Goal: Information Seeking & Learning: Find specific fact

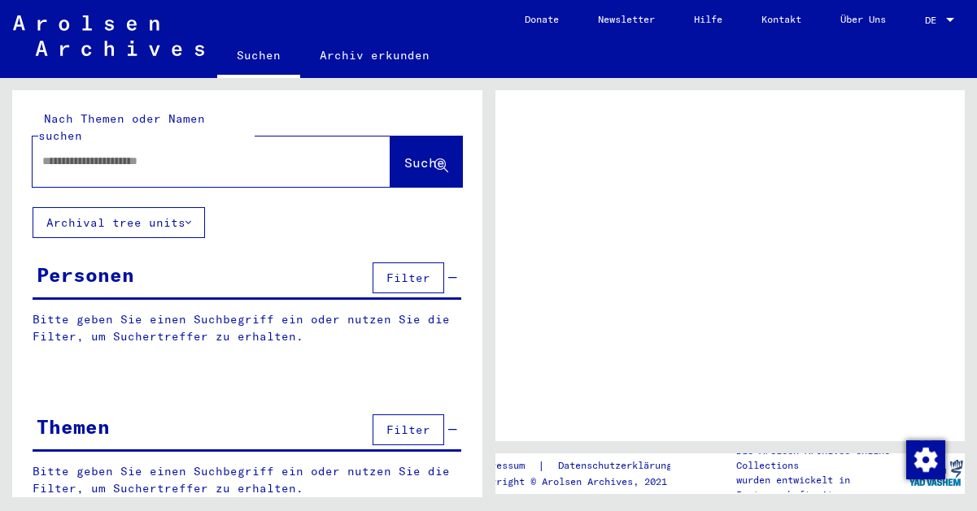
click at [220, 153] on input "text" at bounding box center [196, 161] width 309 height 17
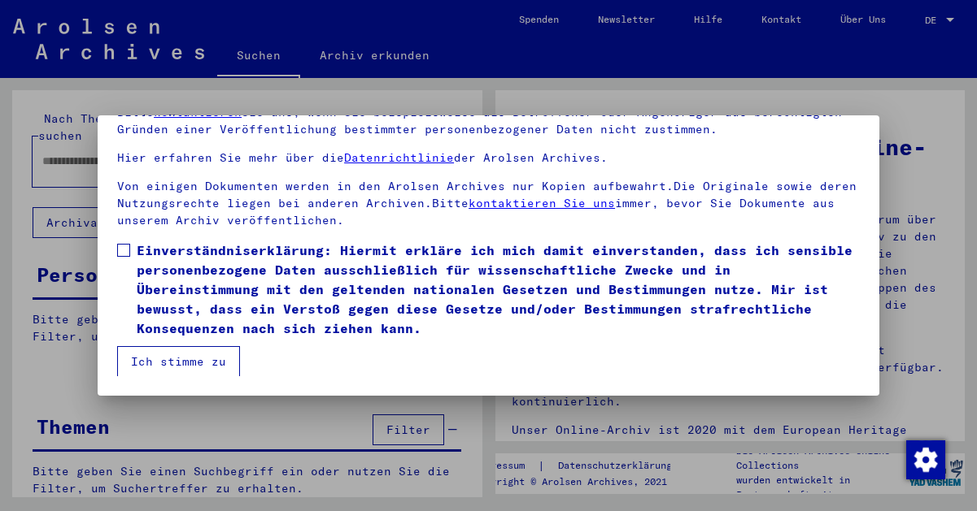
scroll to position [133, 0]
click at [120, 248] on span at bounding box center [123, 250] width 13 height 13
click at [177, 359] on button "Ich stimme zu" at bounding box center [178, 361] width 123 height 31
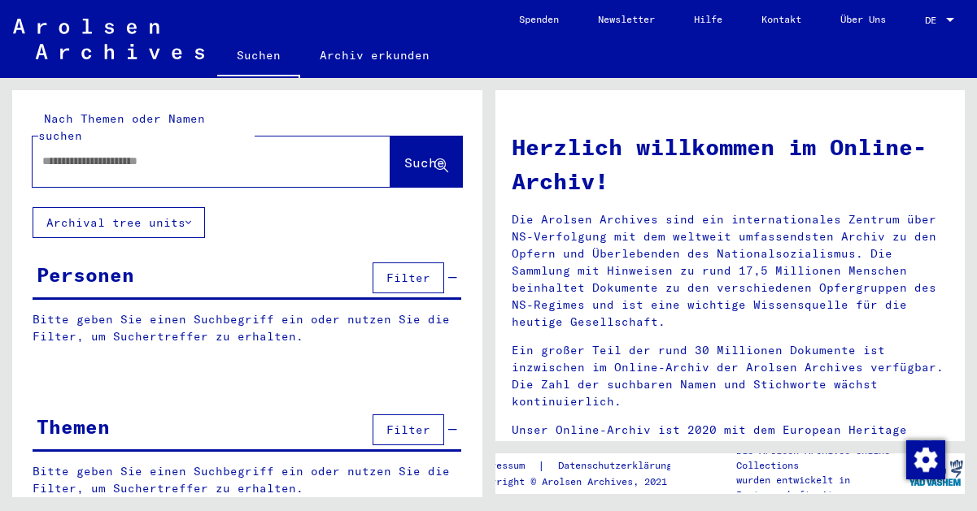
click at [125, 153] on input "text" at bounding box center [191, 161] width 299 height 17
type input "*******"
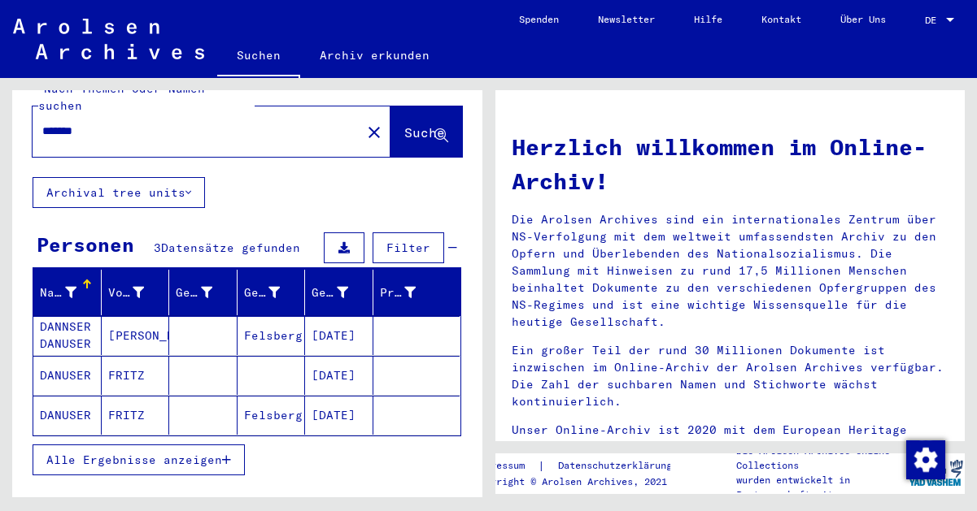
scroll to position [38, 0]
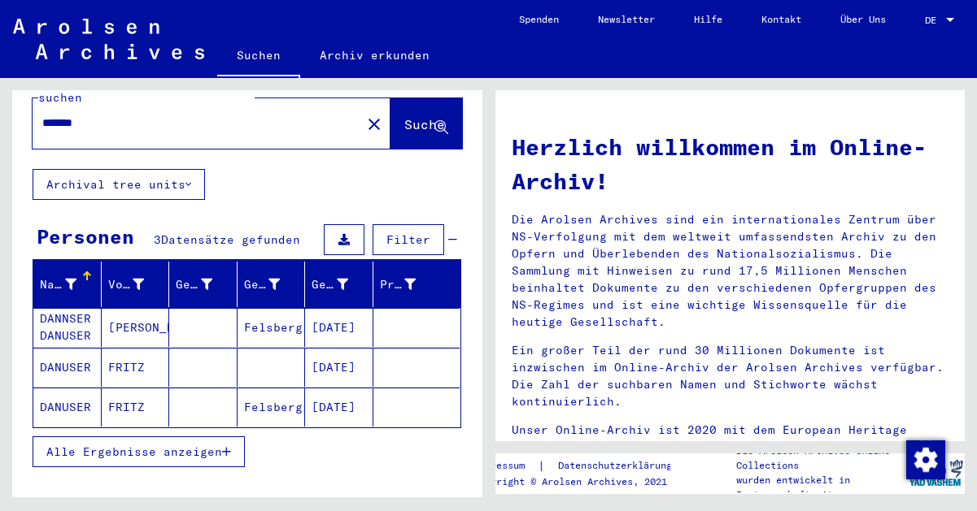
click at [54, 388] on mat-cell "DANUSER" at bounding box center [67, 407] width 68 height 39
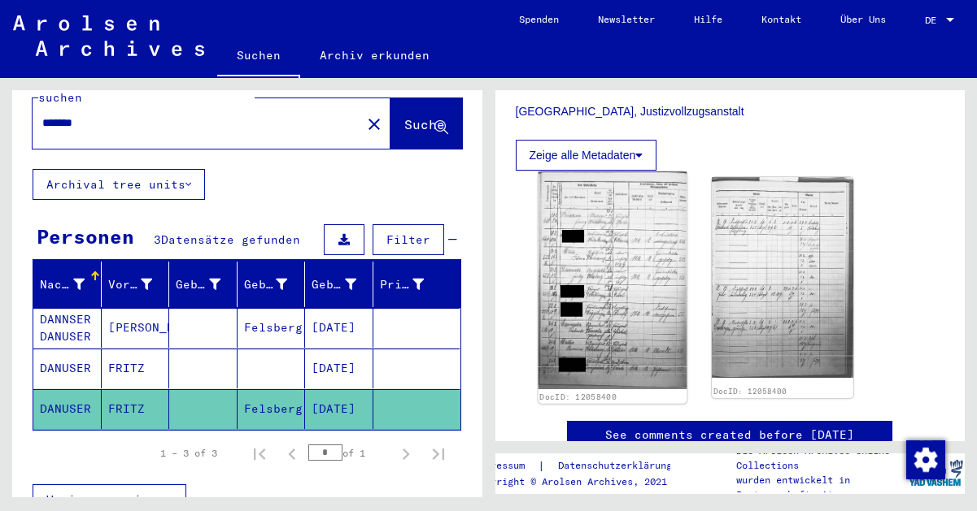
scroll to position [419, 0]
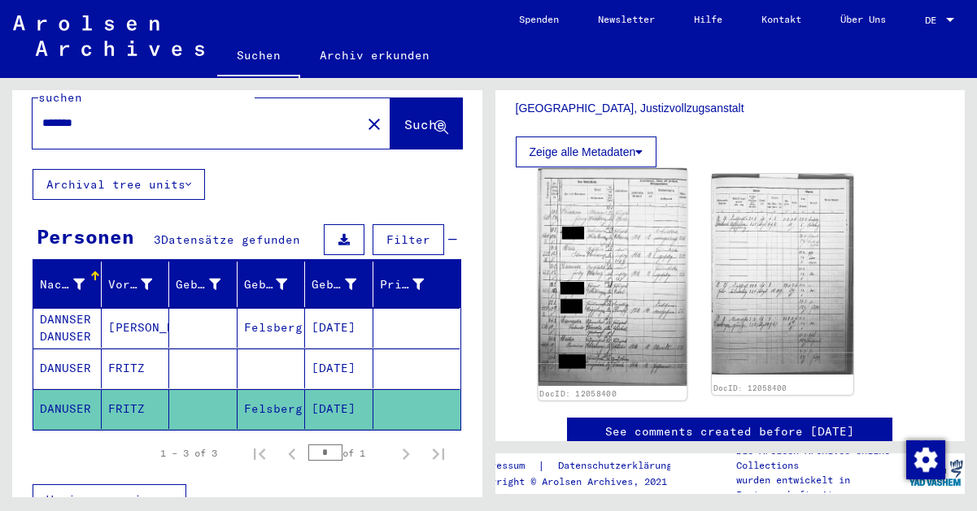
click at [633, 235] on img at bounding box center [611, 277] width 148 height 218
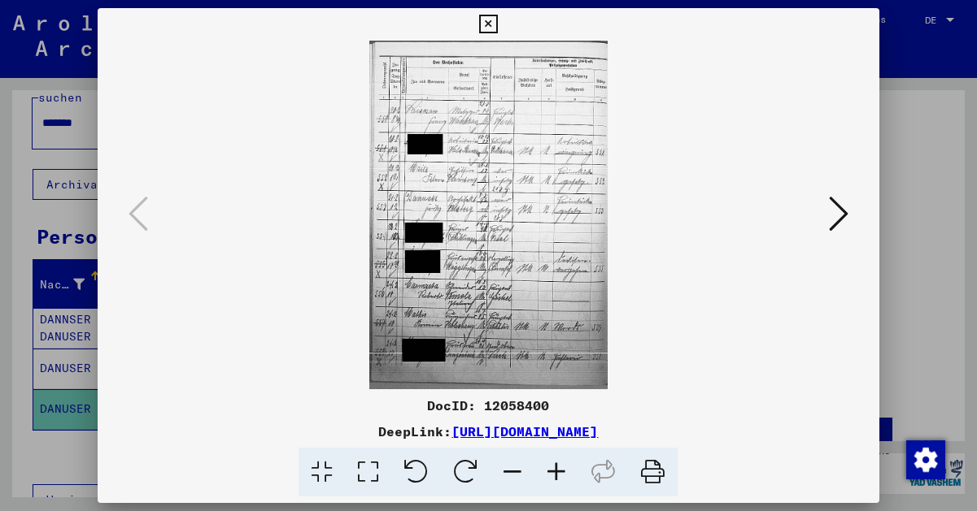
click at [509, 201] on img at bounding box center [488, 215] width 671 height 349
click at [555, 464] on icon at bounding box center [556, 473] width 44 height 50
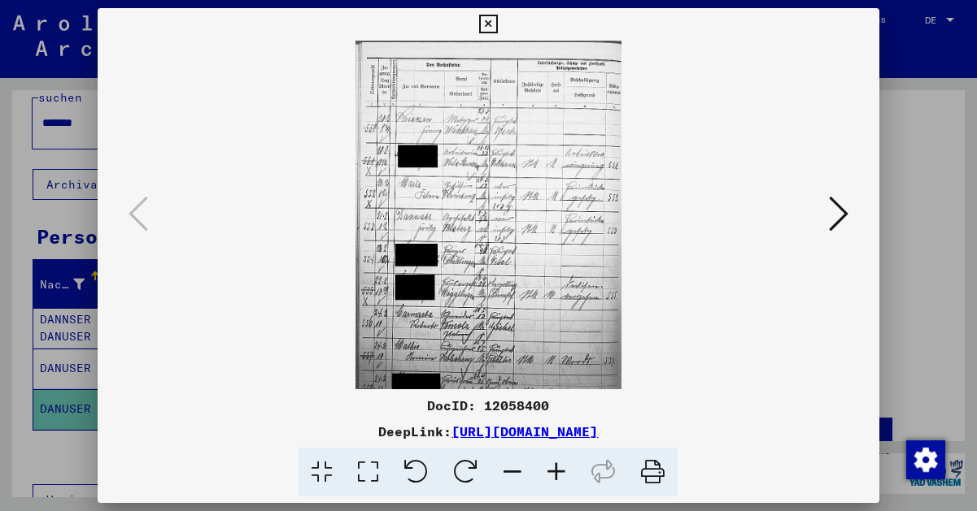
click at [555, 464] on icon at bounding box center [556, 473] width 44 height 50
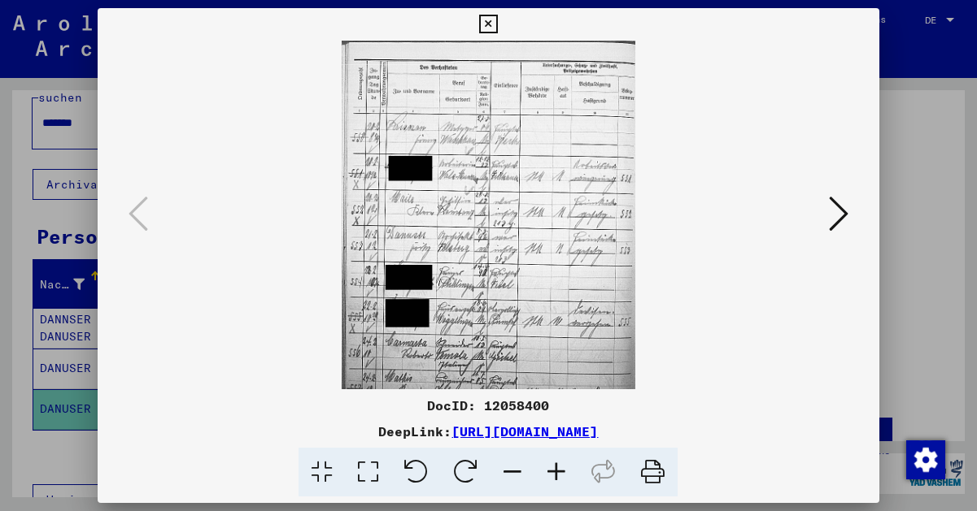
click at [555, 464] on icon at bounding box center [556, 473] width 44 height 50
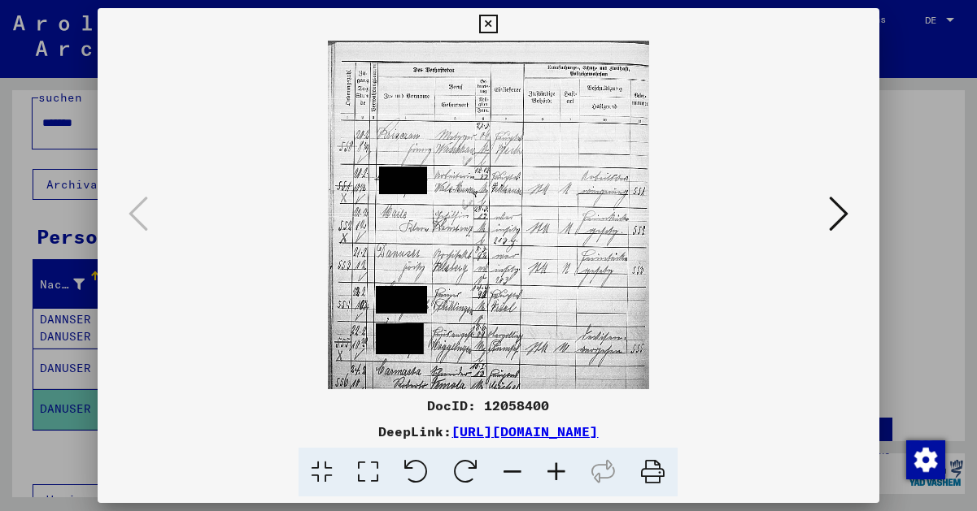
click at [555, 464] on icon at bounding box center [556, 473] width 44 height 50
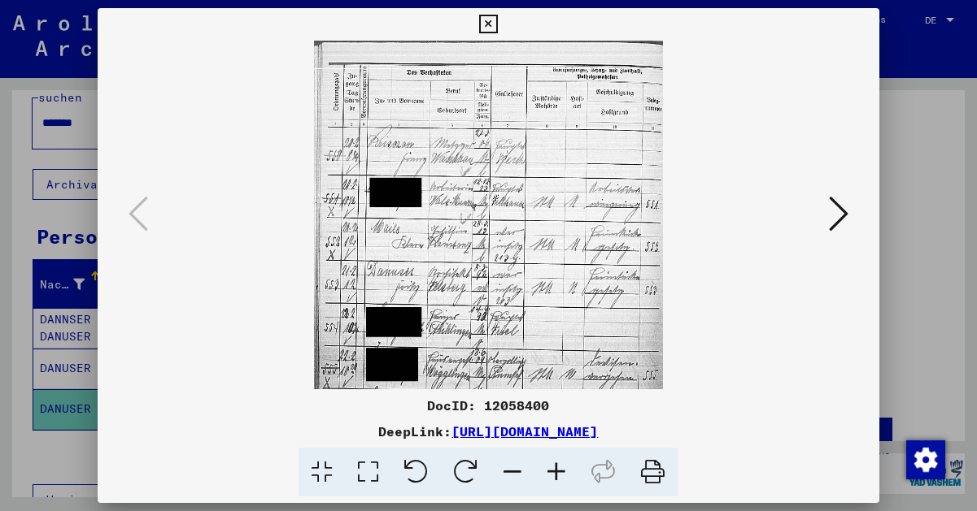
click at [555, 464] on icon at bounding box center [556, 473] width 44 height 50
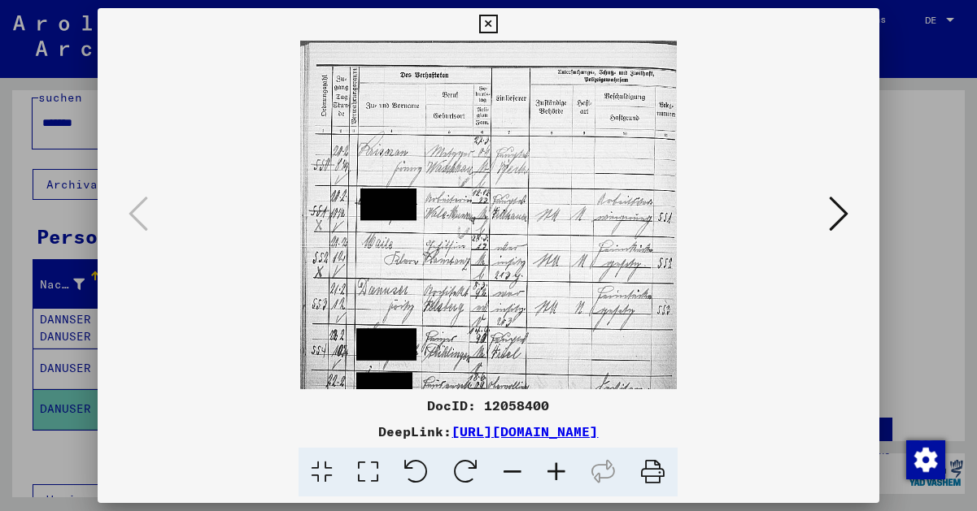
click at [555, 464] on icon at bounding box center [556, 473] width 44 height 50
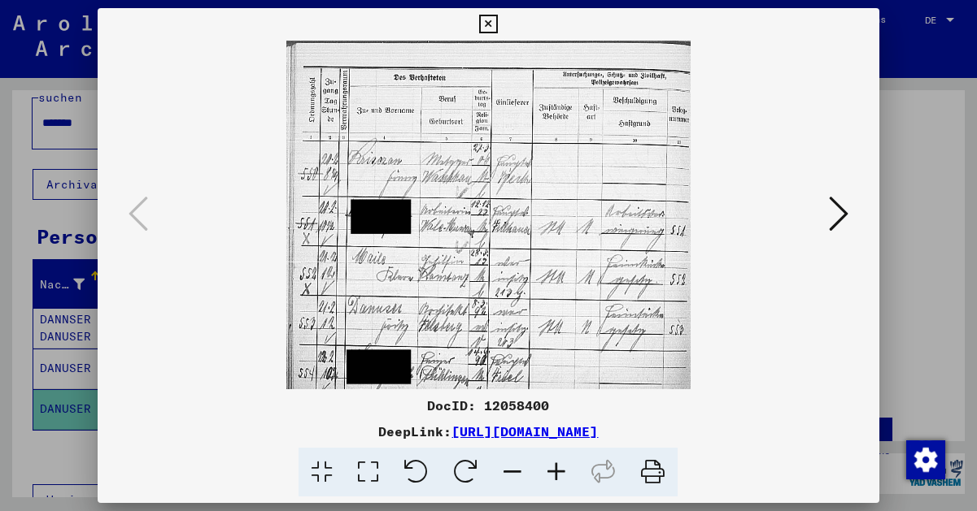
click at [555, 464] on icon at bounding box center [556, 473] width 44 height 50
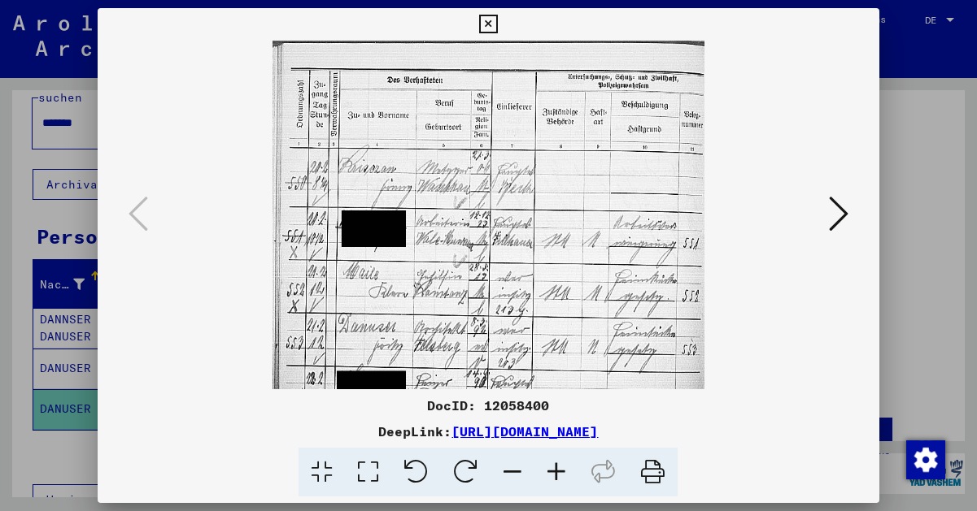
click at [555, 464] on icon at bounding box center [556, 473] width 44 height 50
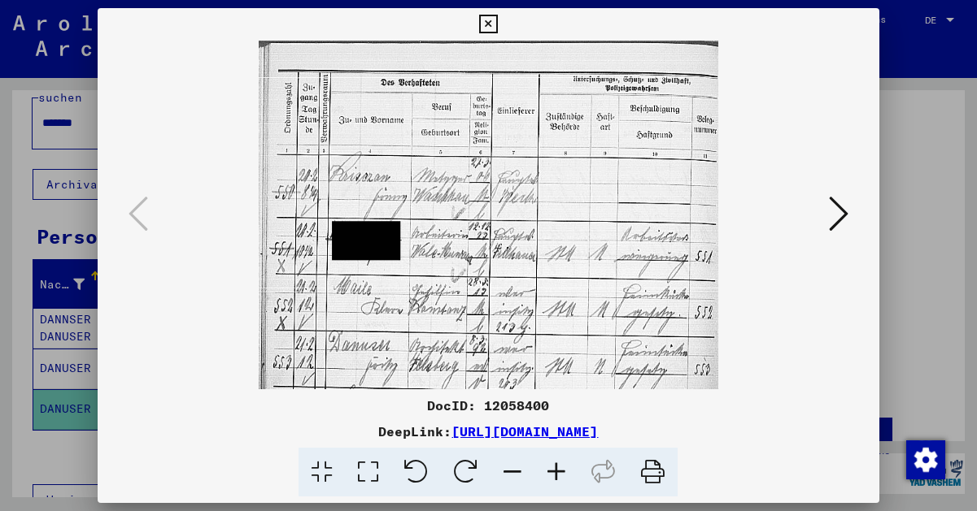
click at [555, 464] on icon at bounding box center [556, 473] width 44 height 50
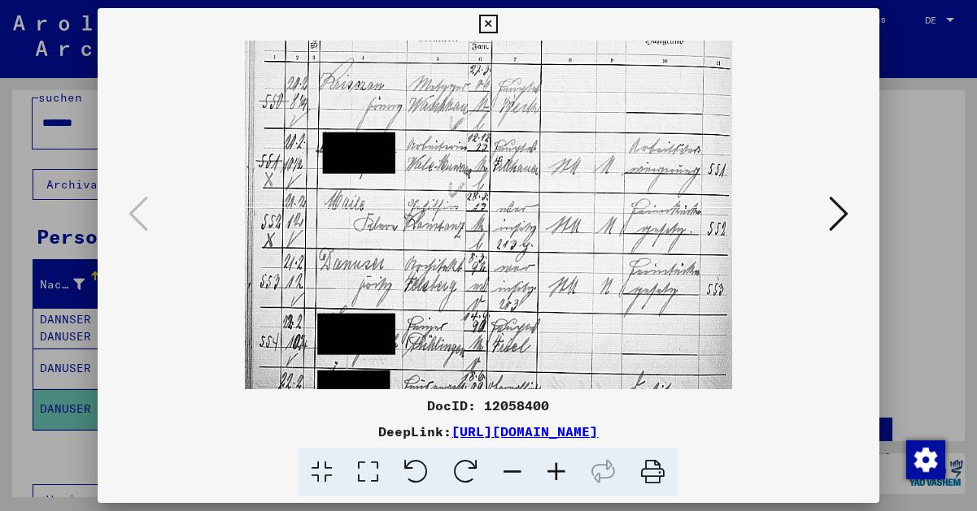
drag, startPoint x: 494, startPoint y: 342, endPoint x: 487, endPoint y: 241, distance: 101.9
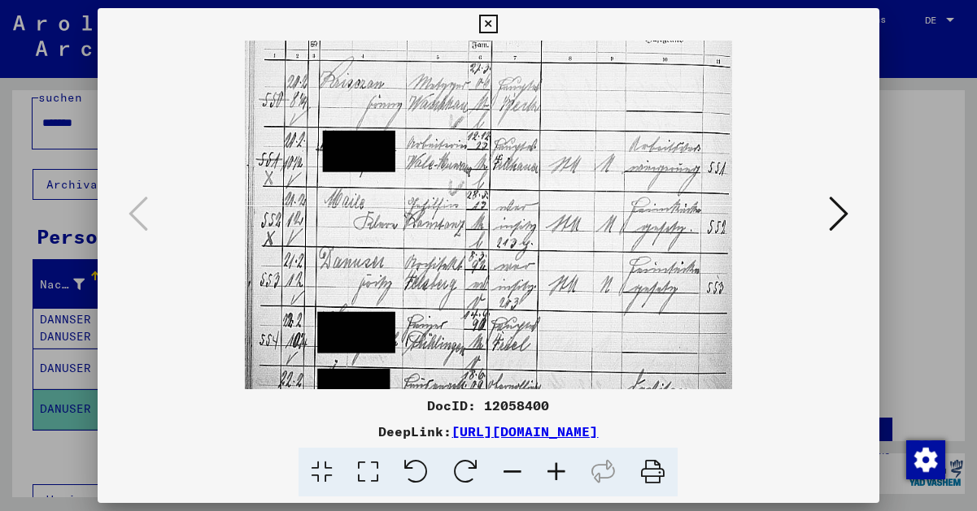
click at [487, 241] on img at bounding box center [488, 296] width 487 height 715
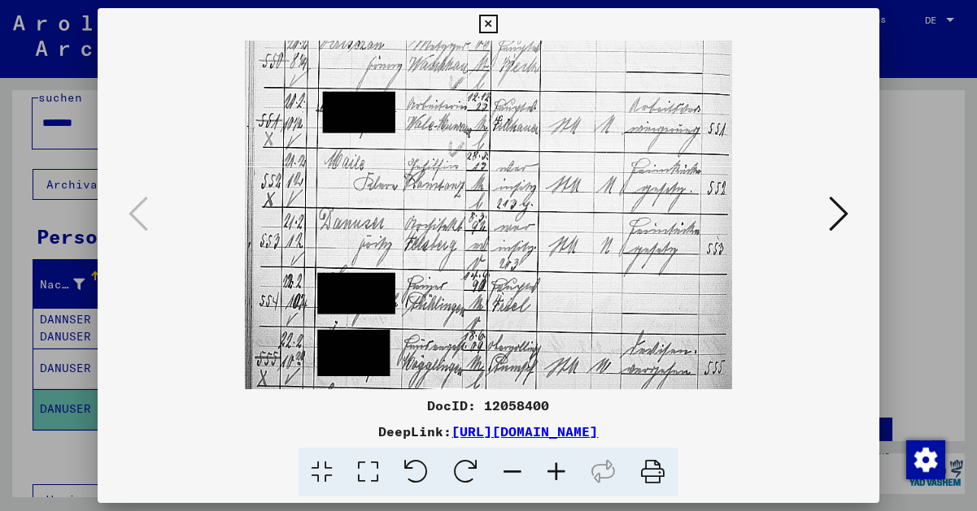
scroll to position [145, 0]
drag, startPoint x: 438, startPoint y: 294, endPoint x: 435, endPoint y: 251, distance: 43.2
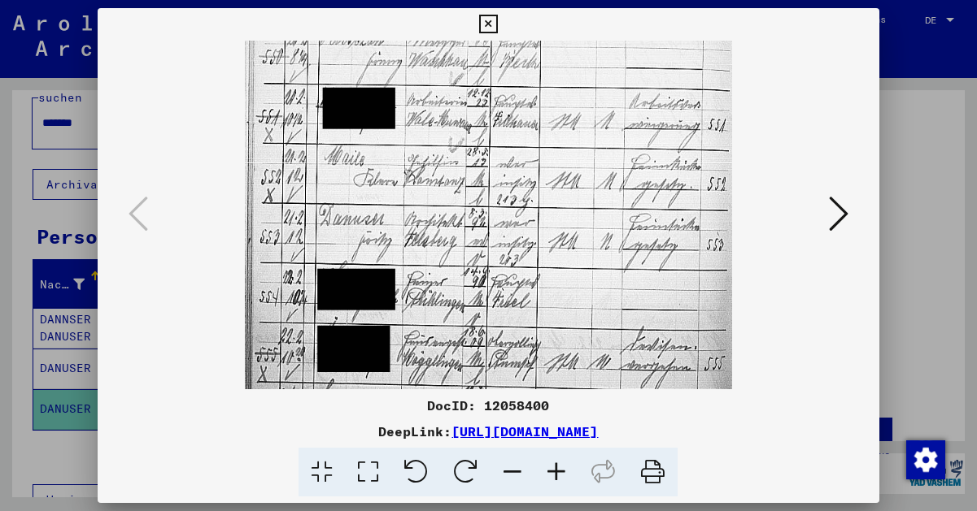
scroll to position [47, 0]
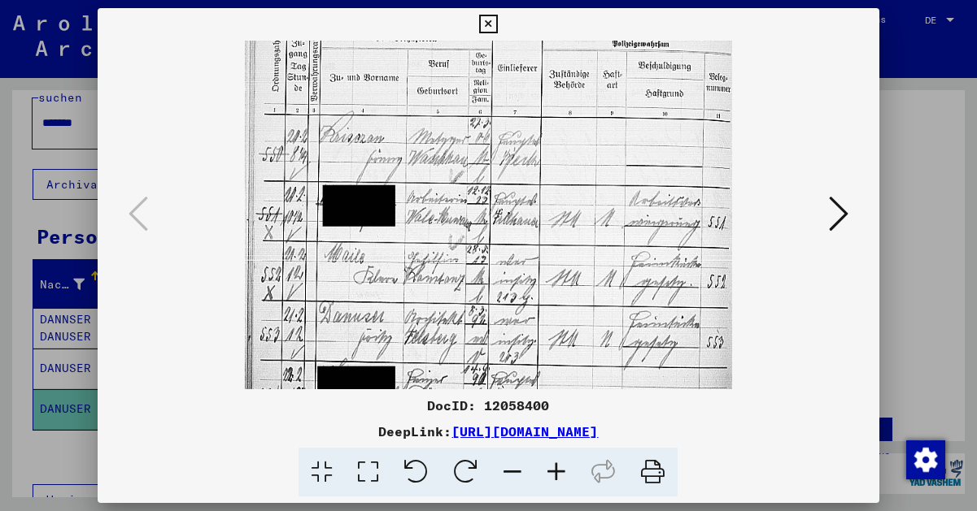
drag, startPoint x: 404, startPoint y: 190, endPoint x: 404, endPoint y: 399, distance: 209.0
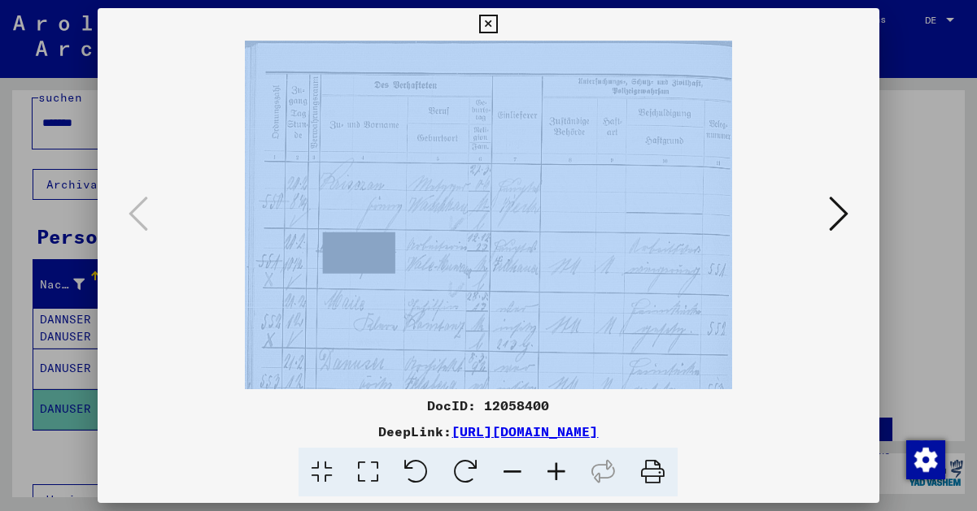
click at [451, 215] on img at bounding box center [488, 398] width 487 height 715
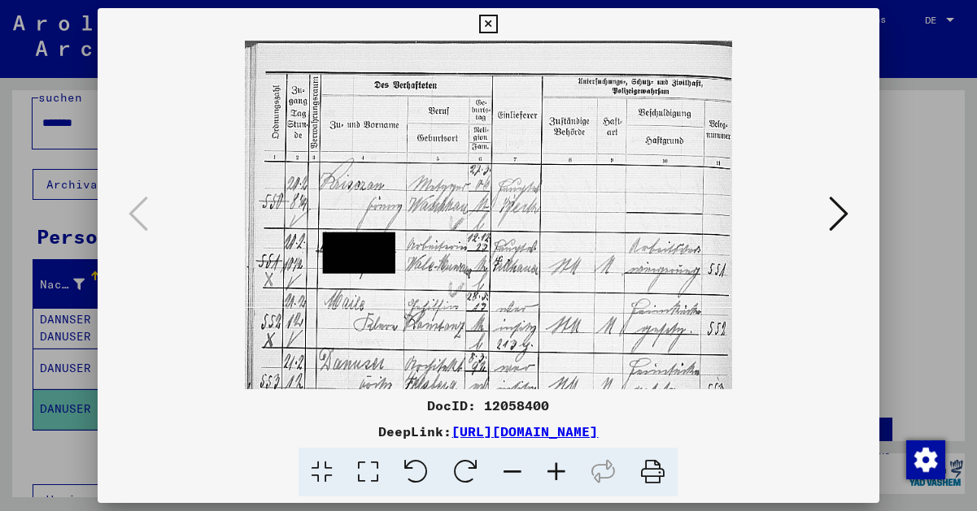
click at [367, 468] on icon at bounding box center [368, 473] width 46 height 50
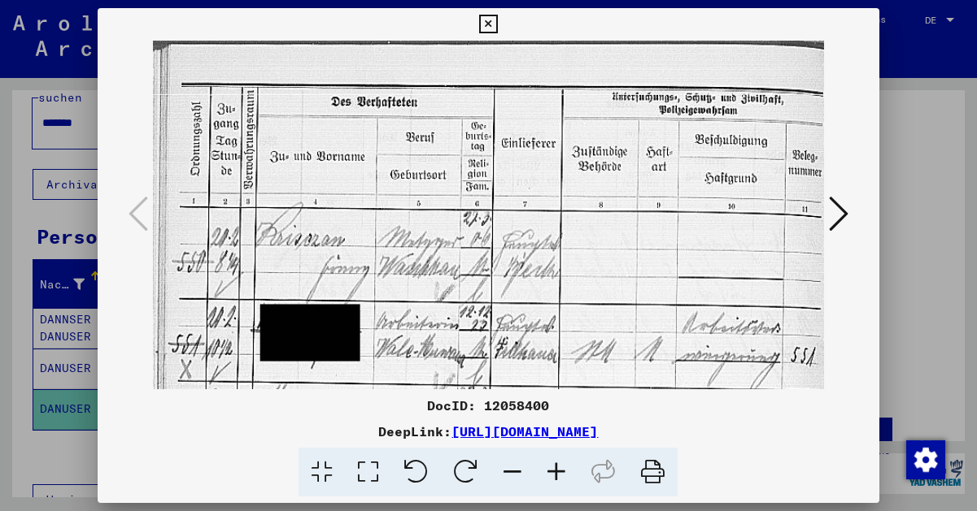
drag, startPoint x: 574, startPoint y: 285, endPoint x: 424, endPoint y: 303, distance: 151.5
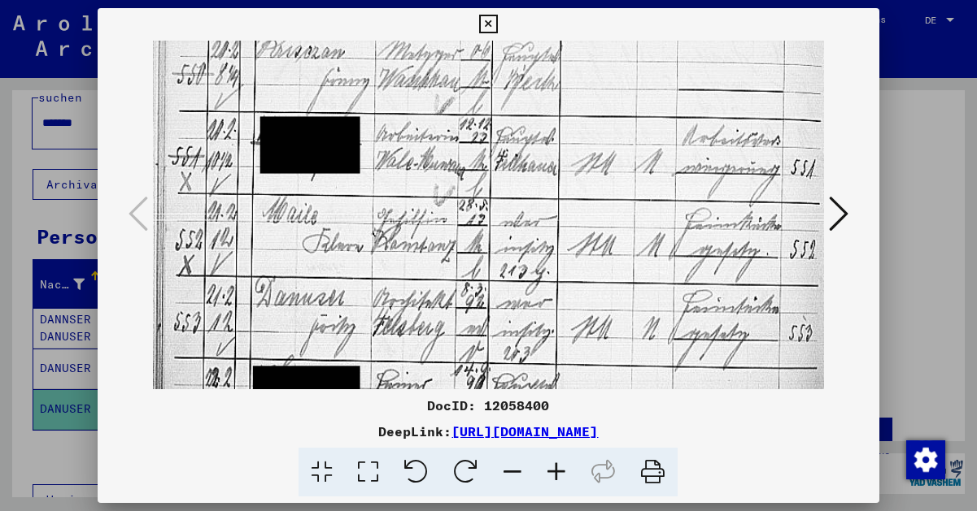
scroll to position [221, 0]
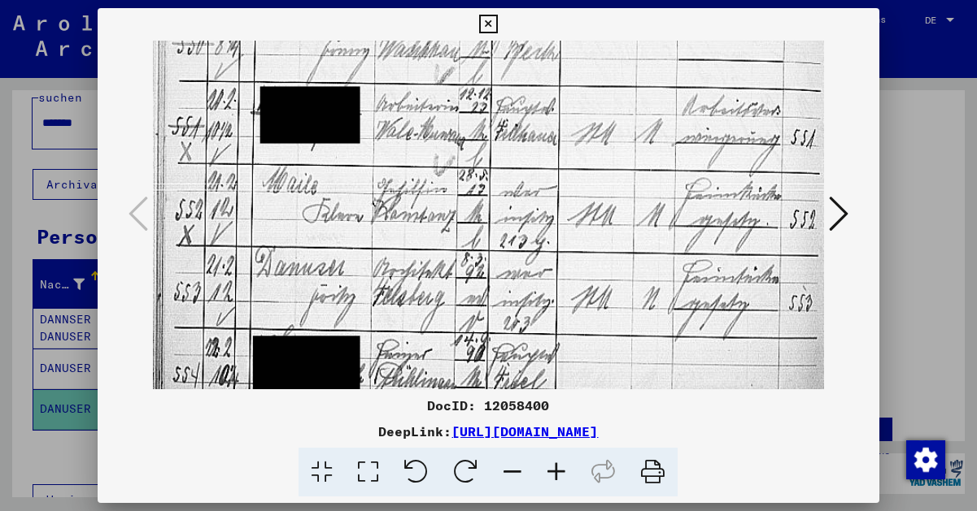
drag, startPoint x: 481, startPoint y: 334, endPoint x: 471, endPoint y: 111, distance: 223.9
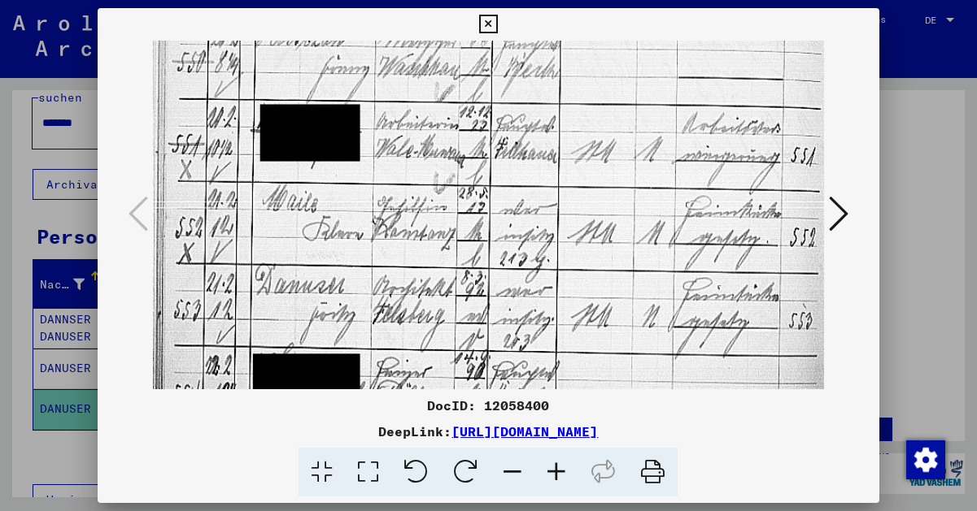
scroll to position [190, 0]
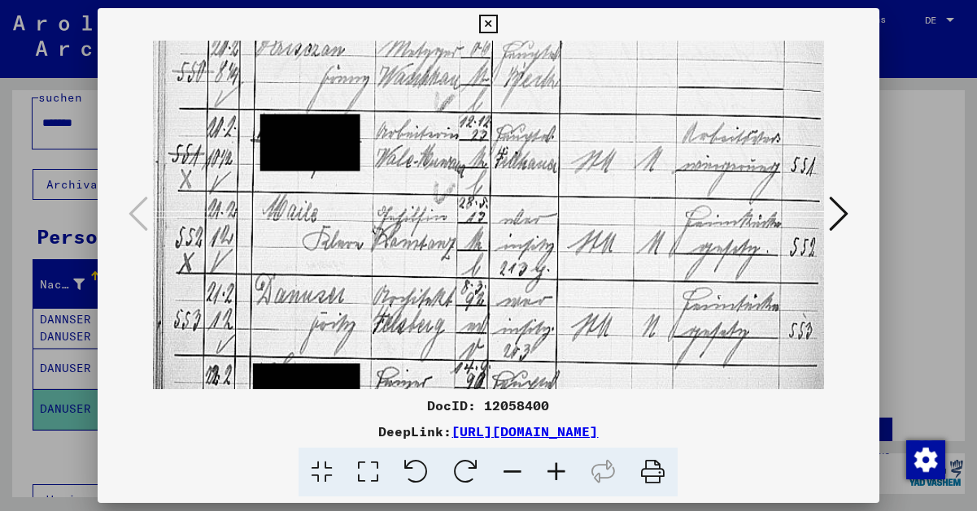
drag, startPoint x: 494, startPoint y: 339, endPoint x: 472, endPoint y: 369, distance: 37.2
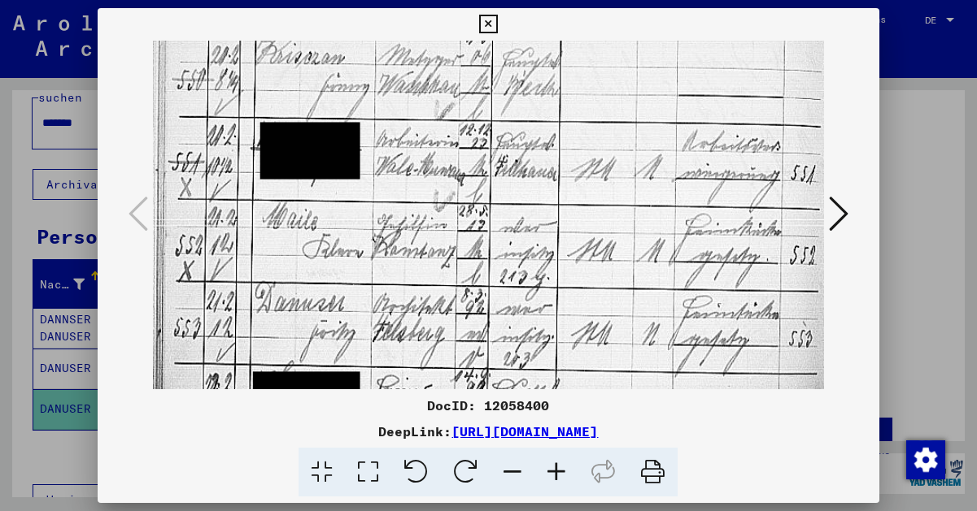
drag, startPoint x: 646, startPoint y: 290, endPoint x: 507, endPoint y: 297, distance: 139.2
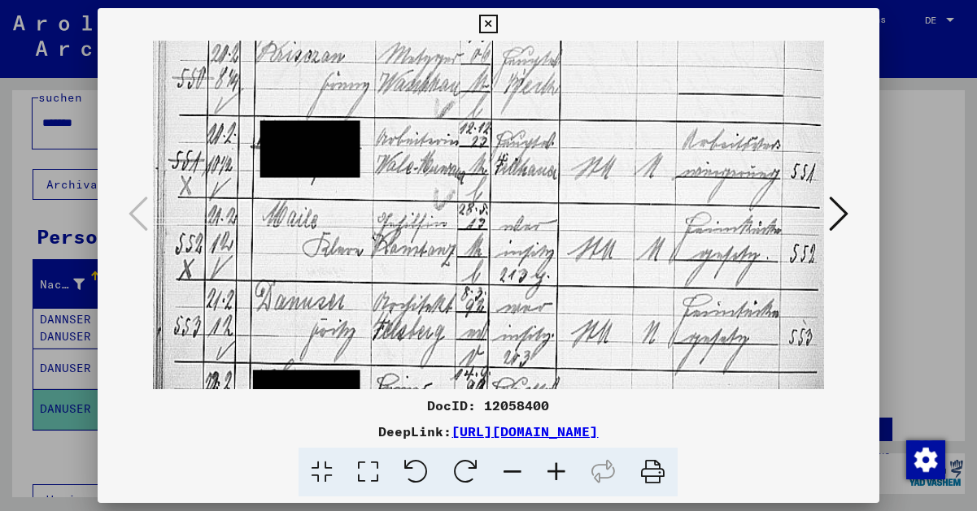
scroll to position [0, 0]
click at [498, 24] on icon at bounding box center [488, 25] width 19 height 20
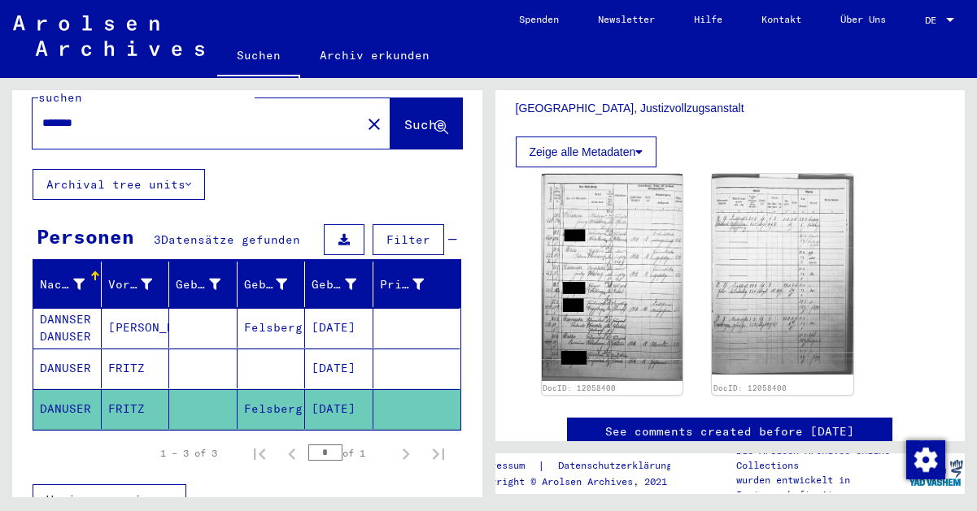
click at [117, 349] on mat-cell "FRITZ" at bounding box center [136, 369] width 68 height 40
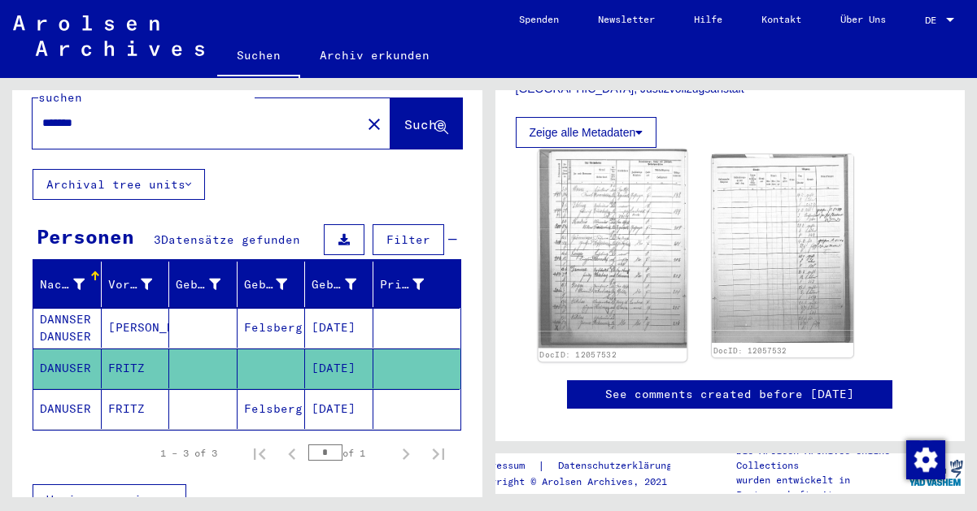
scroll to position [446, 0]
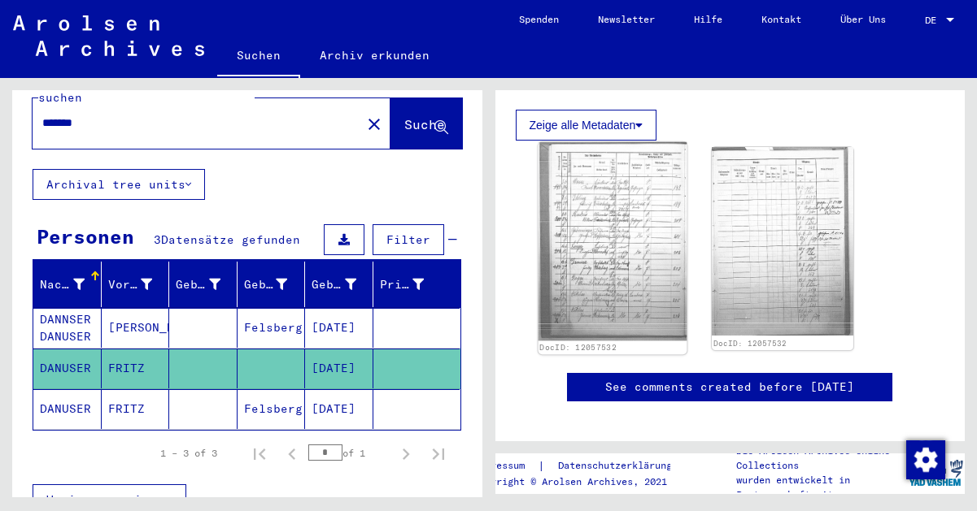
click at [605, 255] on img at bounding box center [611, 241] width 148 height 198
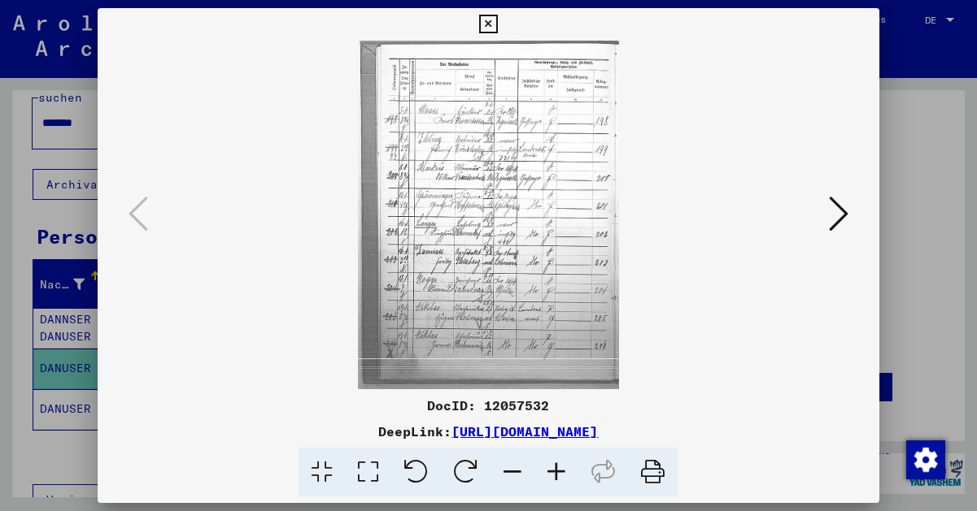
scroll to position [0, 0]
click at [557, 468] on icon at bounding box center [556, 473] width 44 height 50
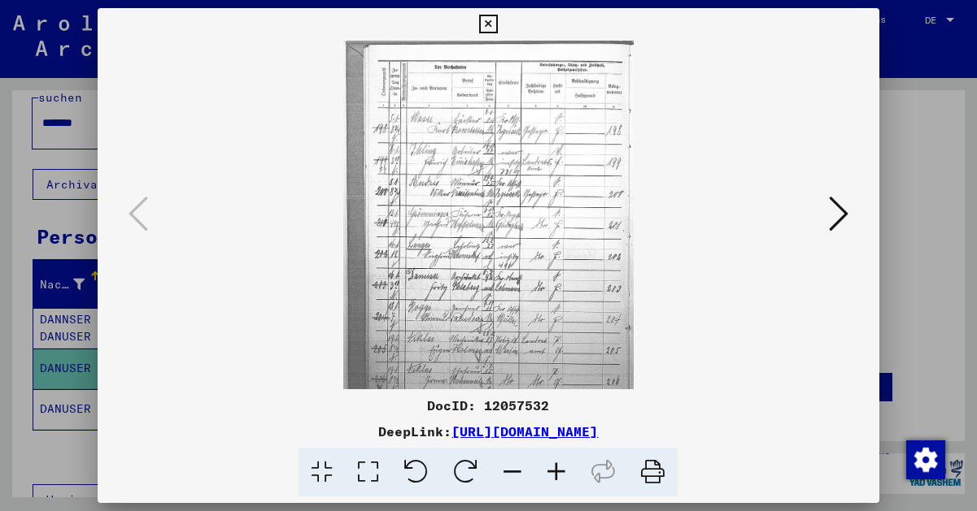
click at [557, 468] on icon at bounding box center [556, 473] width 44 height 50
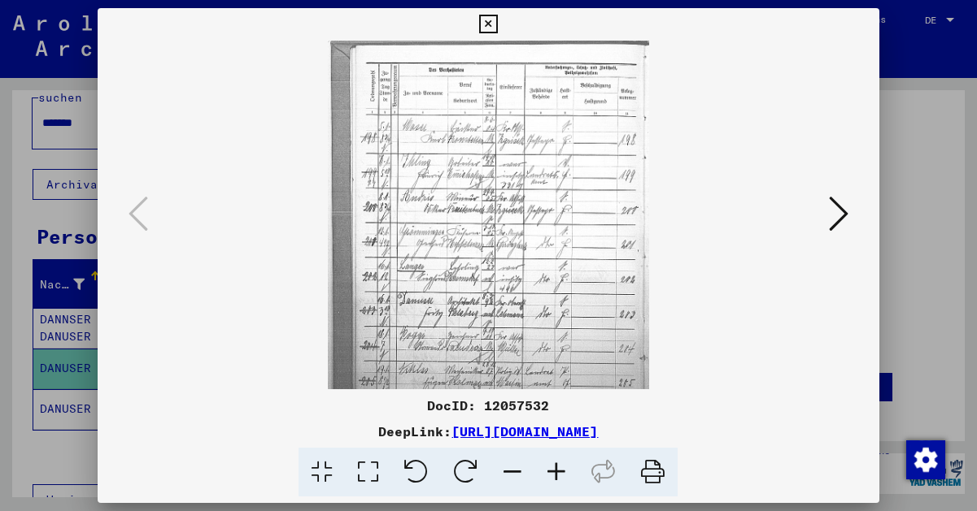
click at [557, 468] on icon at bounding box center [556, 473] width 44 height 50
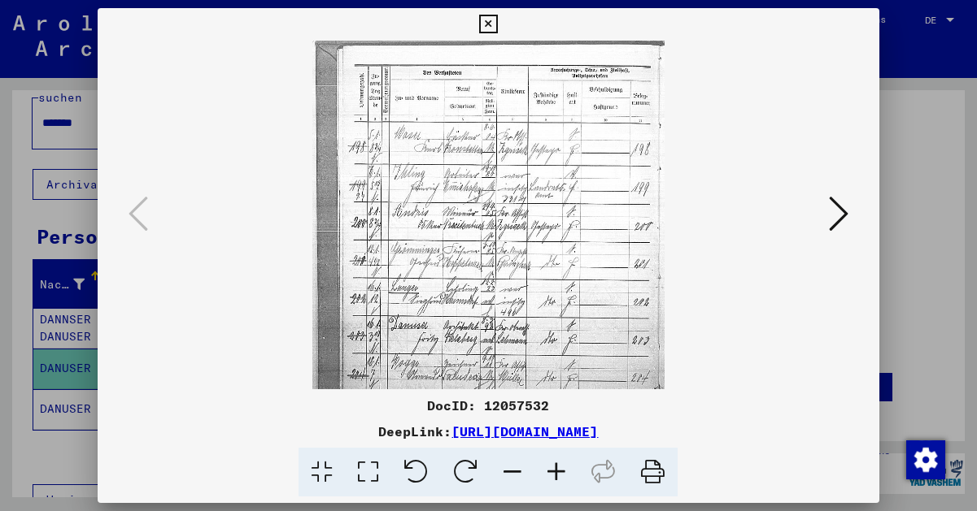
click at [557, 468] on icon at bounding box center [556, 473] width 44 height 50
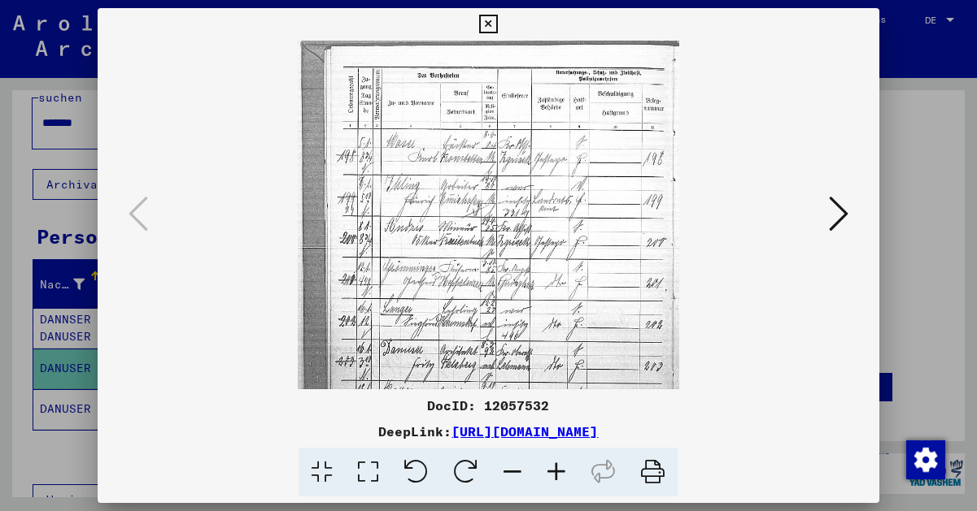
click at [557, 468] on icon at bounding box center [556, 473] width 44 height 50
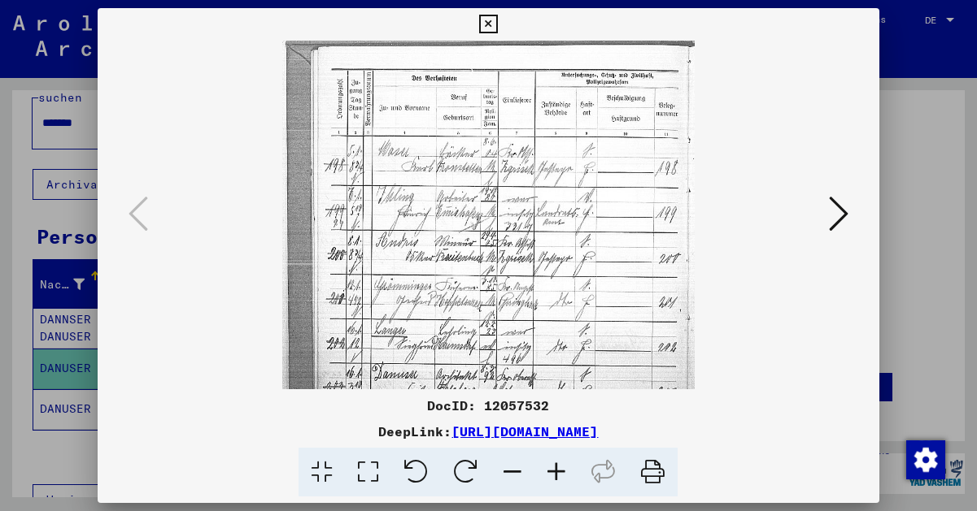
click at [557, 468] on icon at bounding box center [556, 473] width 44 height 50
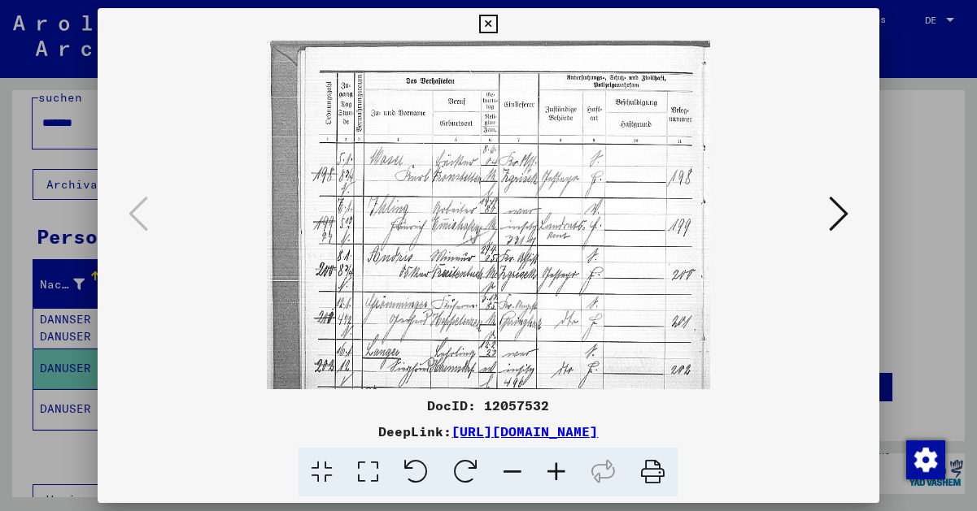
click at [557, 468] on icon at bounding box center [556, 473] width 44 height 50
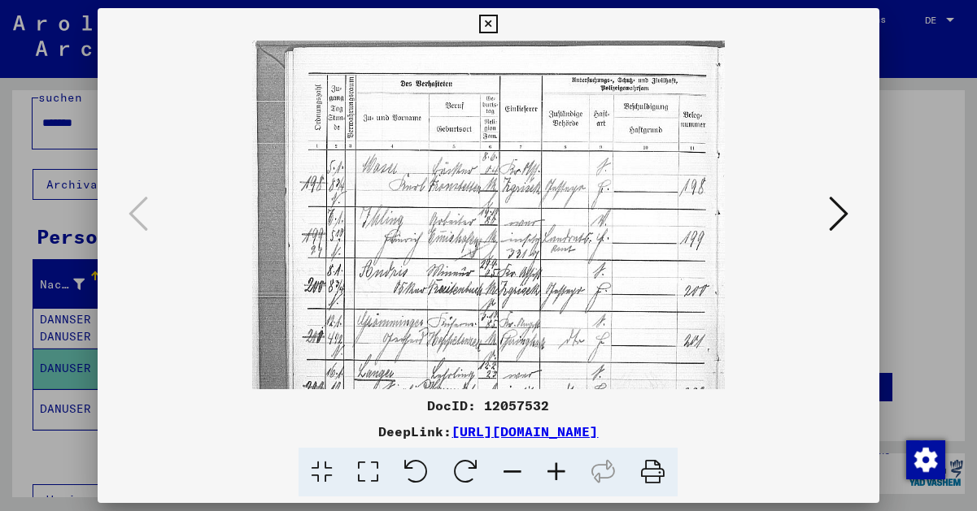
click at [557, 468] on icon at bounding box center [556, 473] width 44 height 50
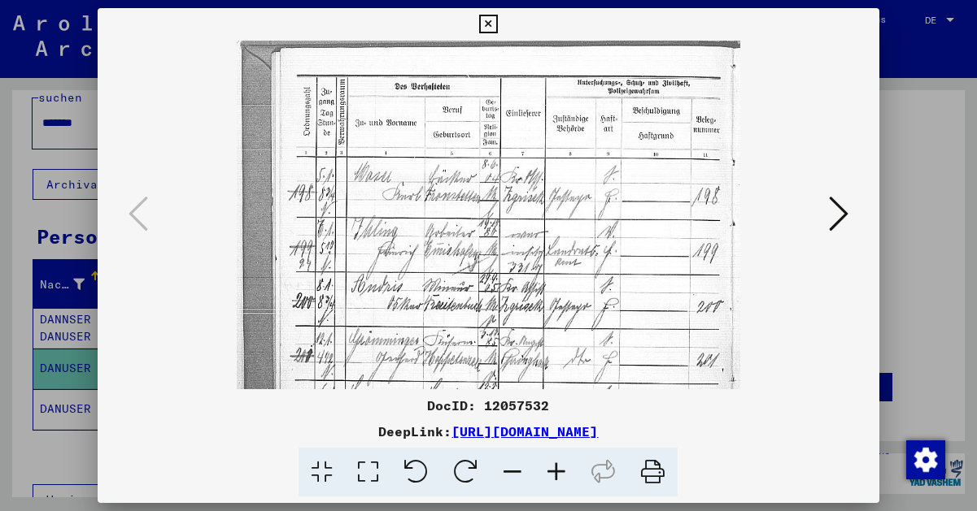
click at [557, 468] on icon at bounding box center [556, 473] width 44 height 50
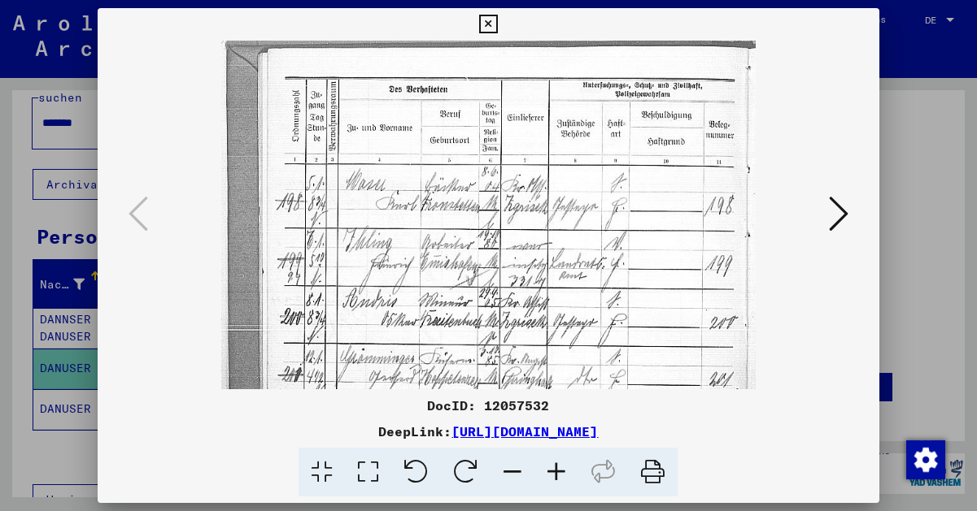
click at [557, 468] on icon at bounding box center [556, 473] width 44 height 50
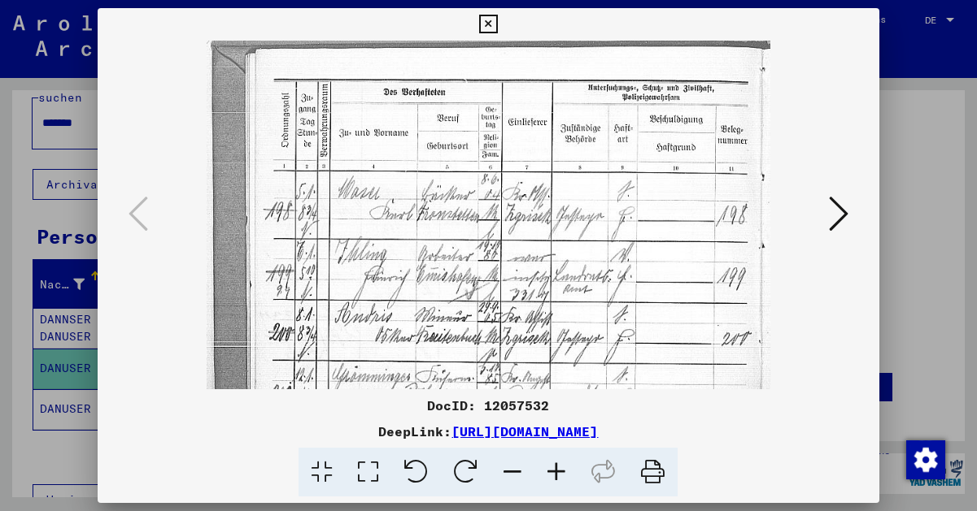
click at [557, 468] on icon at bounding box center [556, 473] width 44 height 50
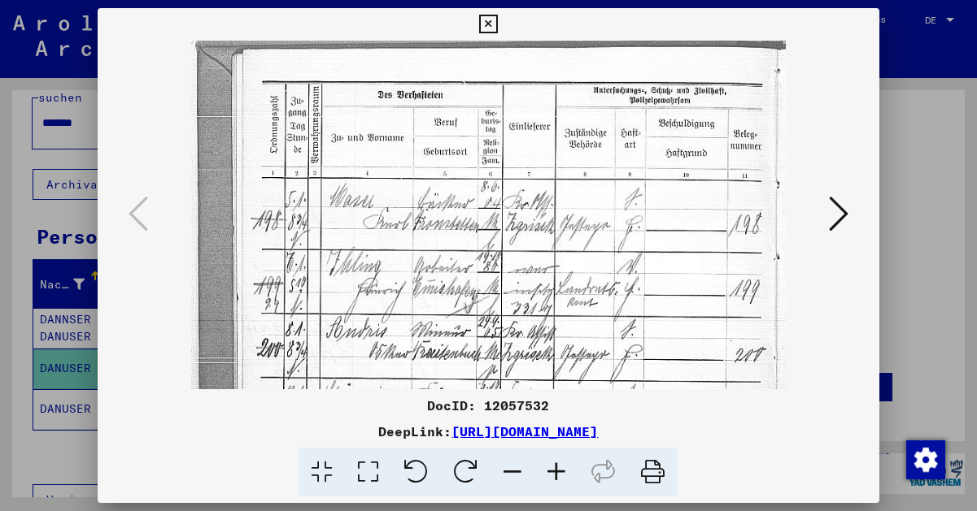
click at [557, 468] on icon at bounding box center [556, 473] width 44 height 50
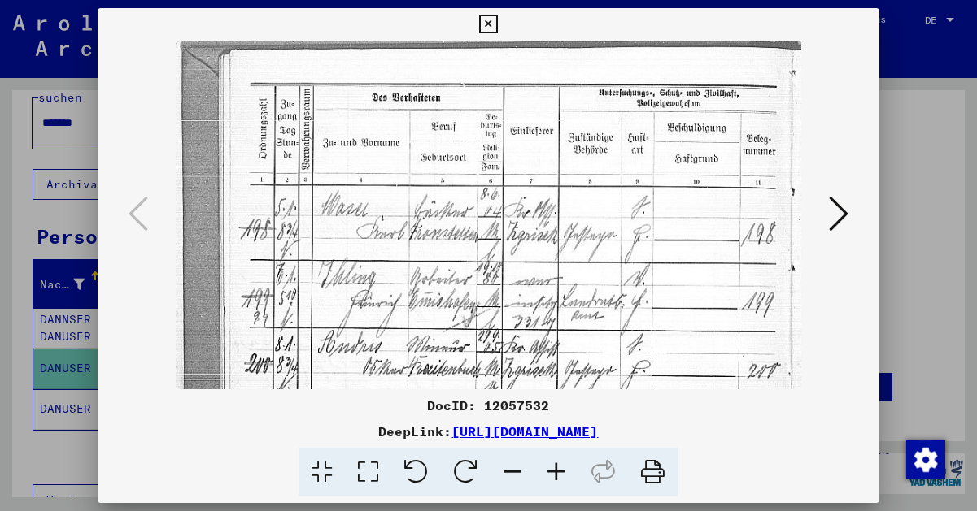
click at [557, 468] on icon at bounding box center [556, 473] width 44 height 50
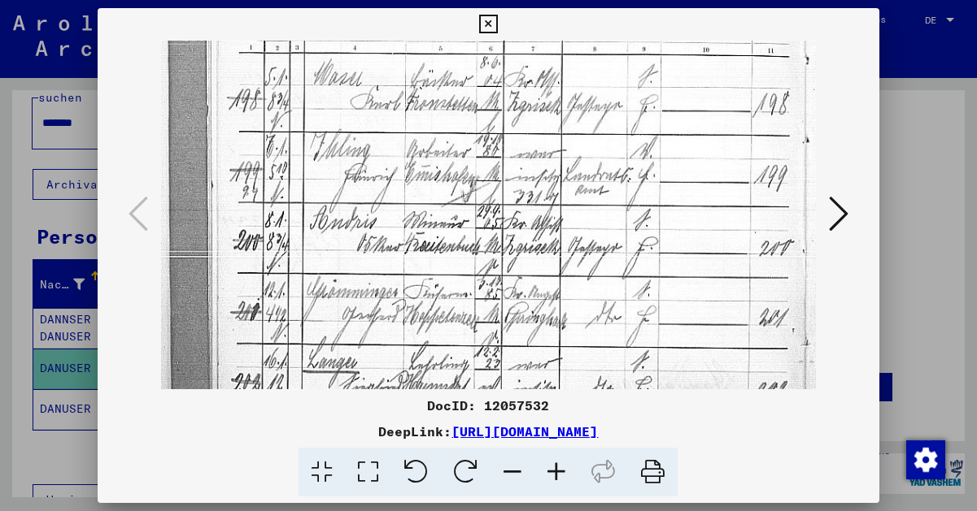
drag, startPoint x: 513, startPoint y: 358, endPoint x: 513, endPoint y: 155, distance: 202.5
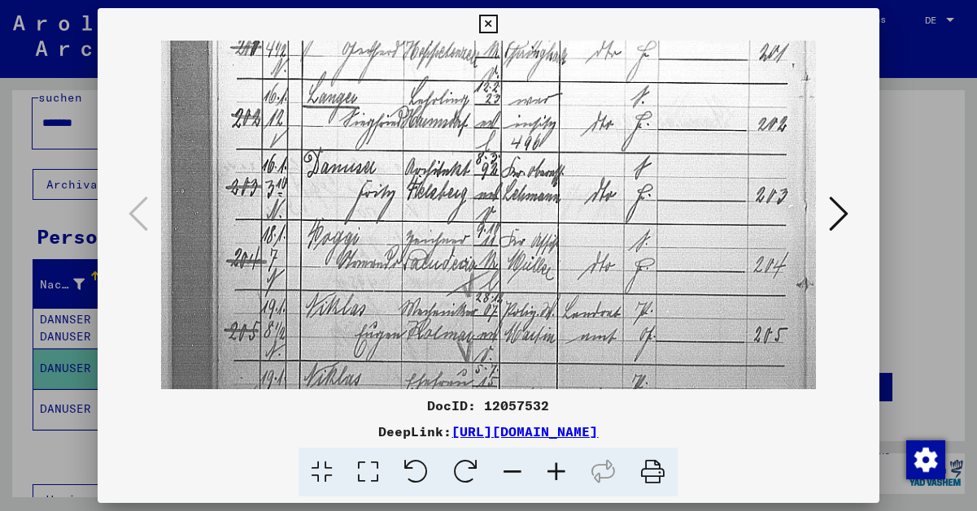
drag, startPoint x: 527, startPoint y: 319, endPoint x: 530, endPoint y: 56, distance: 262.7
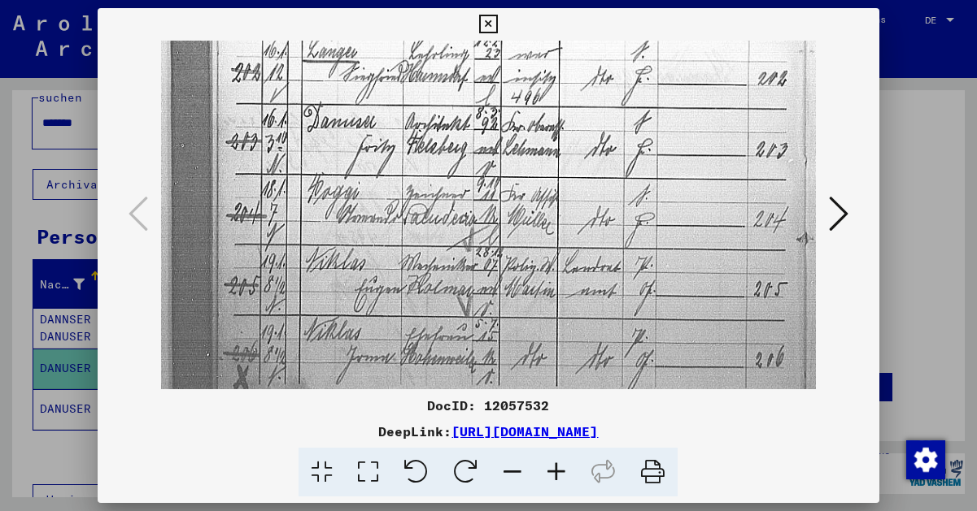
scroll to position [464, 0]
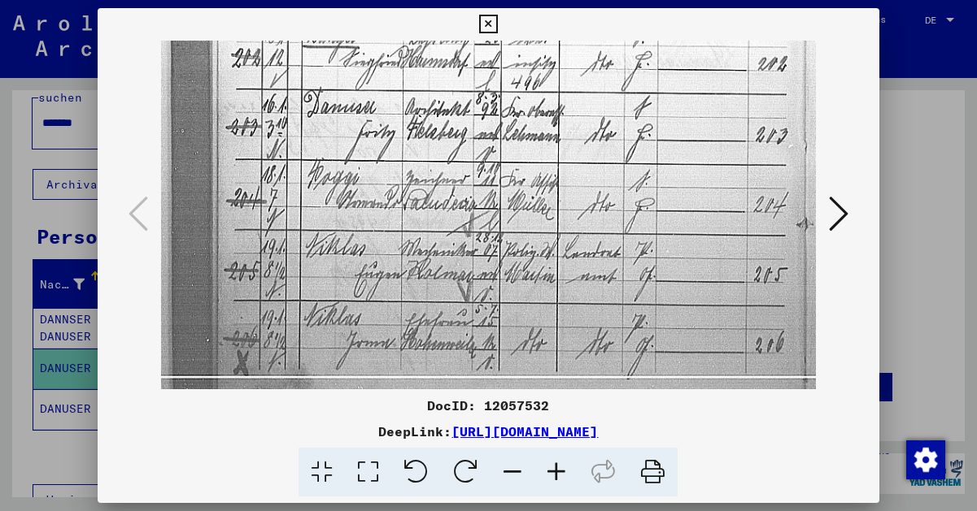
drag, startPoint x: 530, startPoint y: 247, endPoint x: 530, endPoint y: 217, distance: 30.1
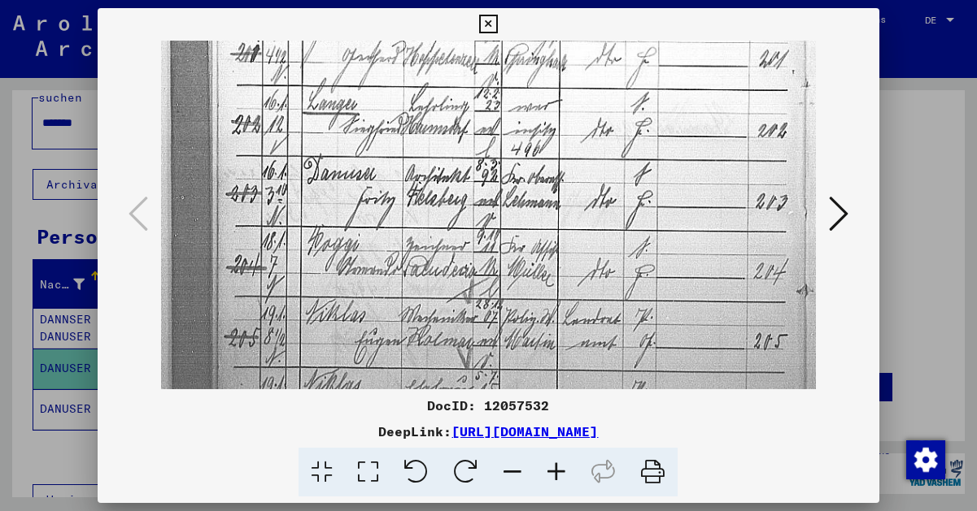
drag, startPoint x: 636, startPoint y: 197, endPoint x: 394, endPoint y: 264, distance: 250.8
click at [567, 215] on img at bounding box center [488, 82] width 655 height 877
click at [851, 217] on button at bounding box center [838, 215] width 29 height 46
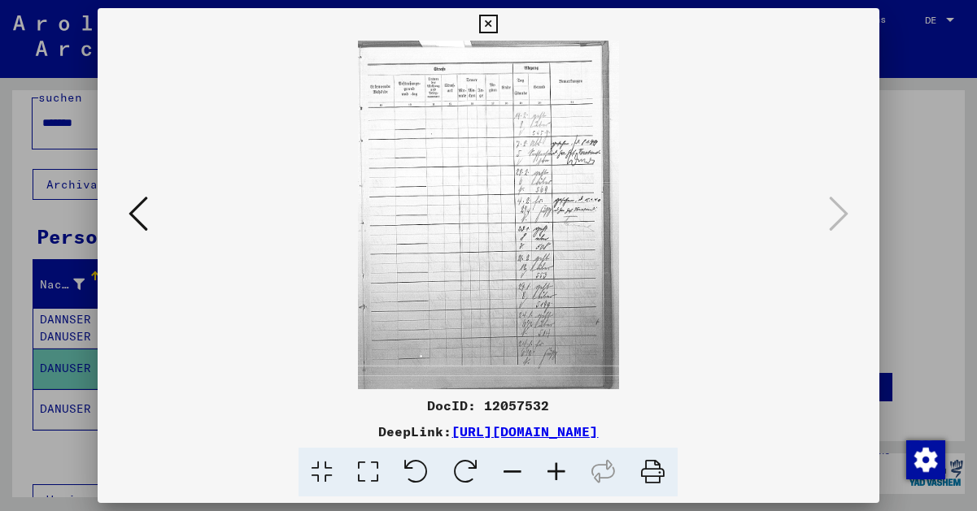
scroll to position [0, 0]
click at [529, 221] on img at bounding box center [488, 215] width 261 height 349
click at [557, 469] on icon at bounding box center [556, 473] width 44 height 50
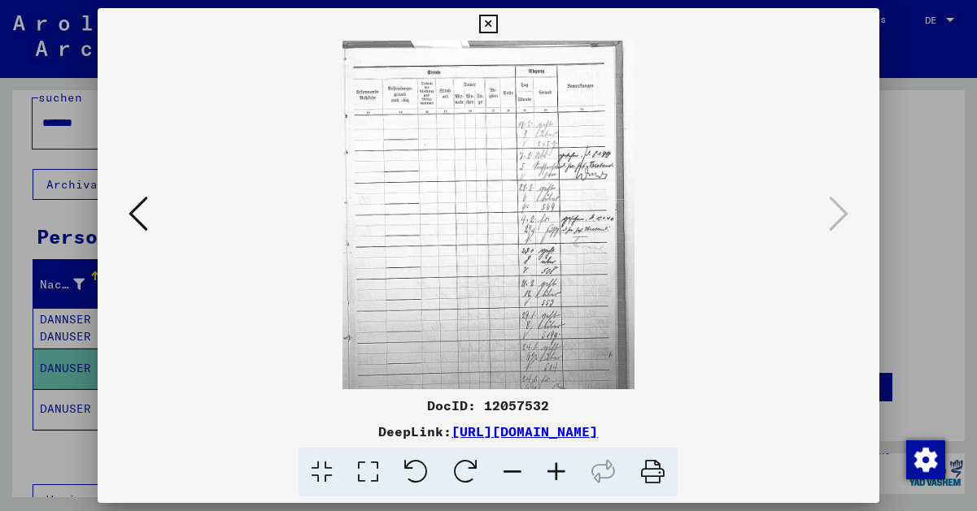
click at [557, 469] on icon at bounding box center [556, 473] width 44 height 50
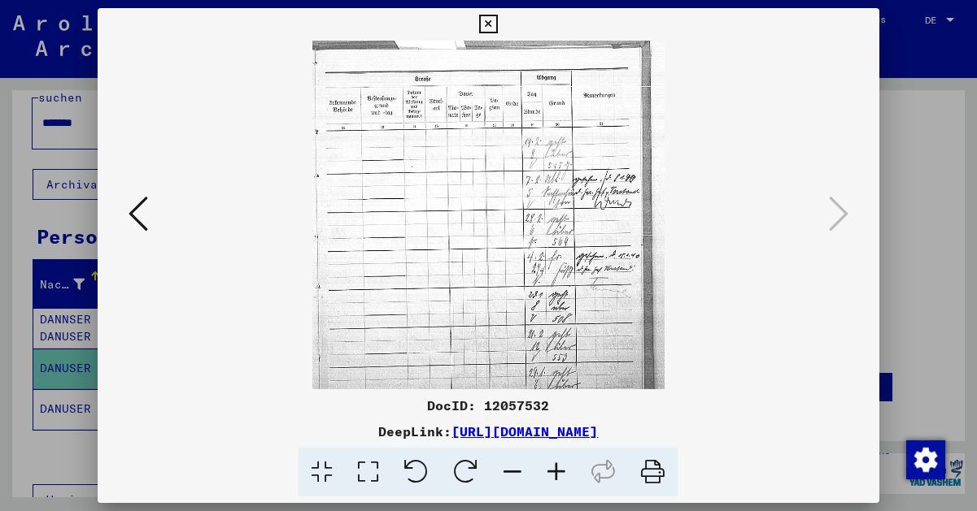
click at [557, 469] on icon at bounding box center [556, 473] width 44 height 50
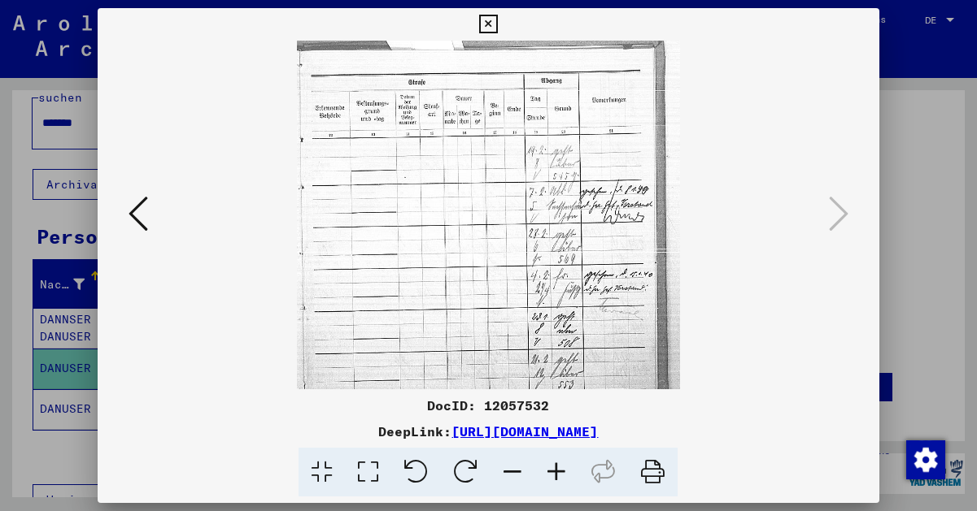
click at [557, 469] on icon at bounding box center [556, 473] width 44 height 50
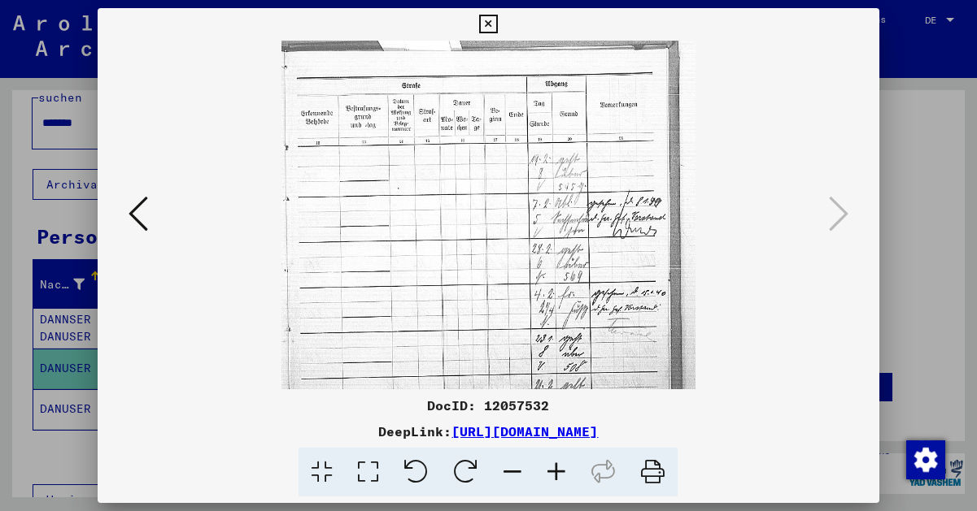
click at [557, 469] on icon at bounding box center [556, 473] width 44 height 50
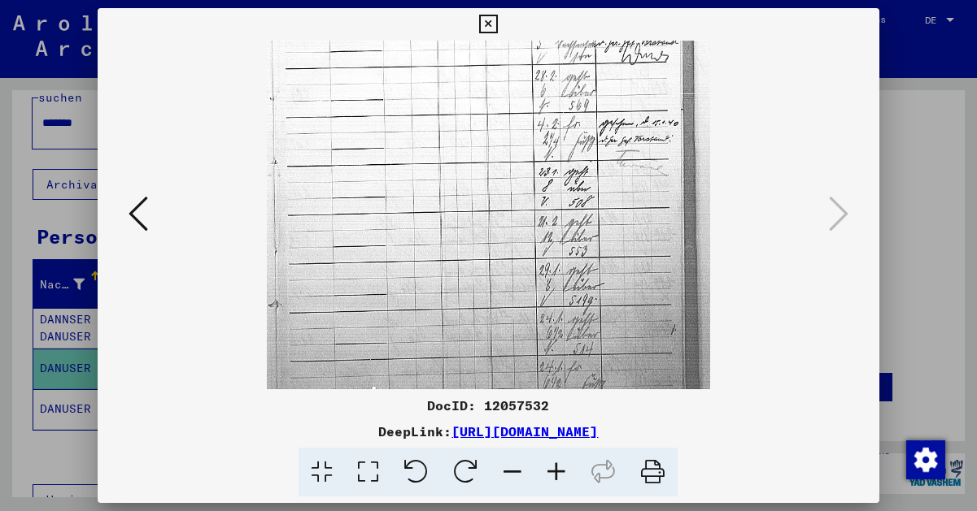
drag, startPoint x: 565, startPoint y: 345, endPoint x: 570, endPoint y: 155, distance: 189.5
click at [498, 20] on icon at bounding box center [488, 25] width 19 height 20
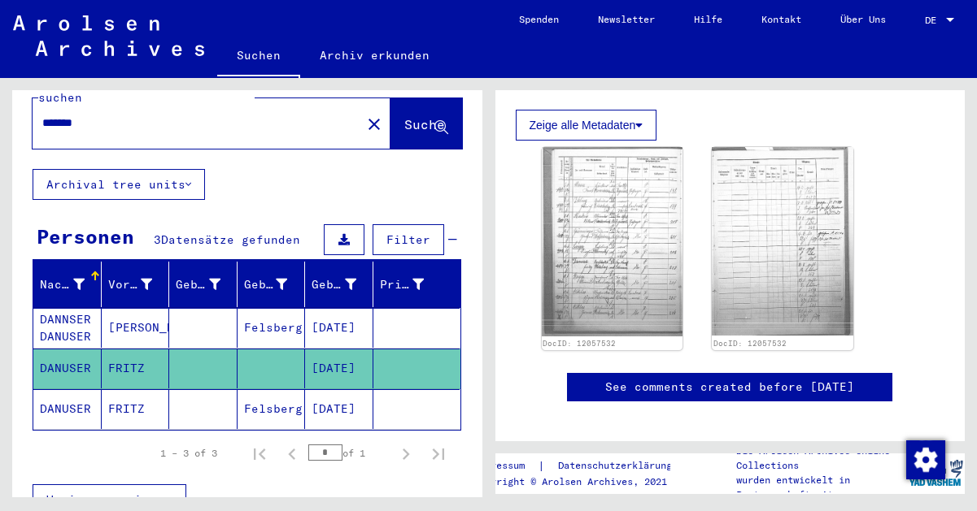
click at [77, 316] on mat-cell "DANNSER DANUSER" at bounding box center [67, 328] width 68 height 40
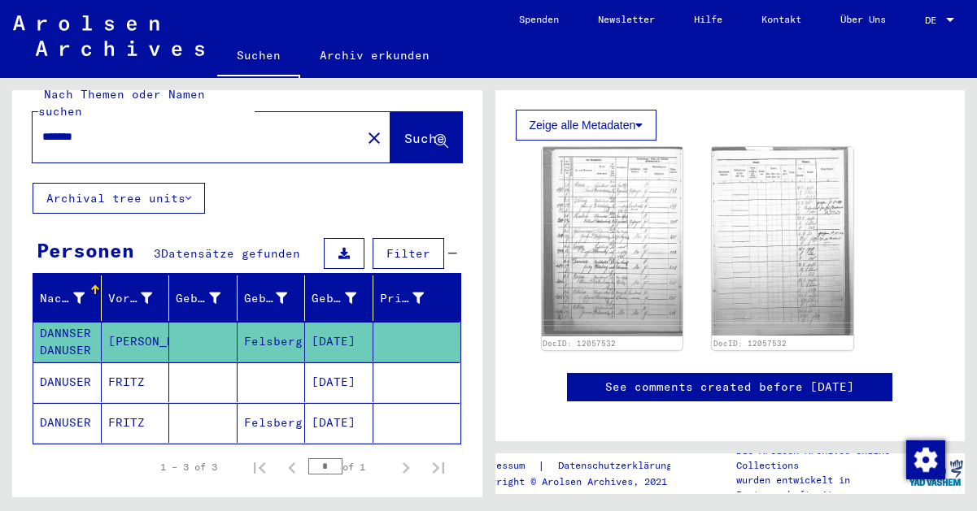
scroll to position [18, 0]
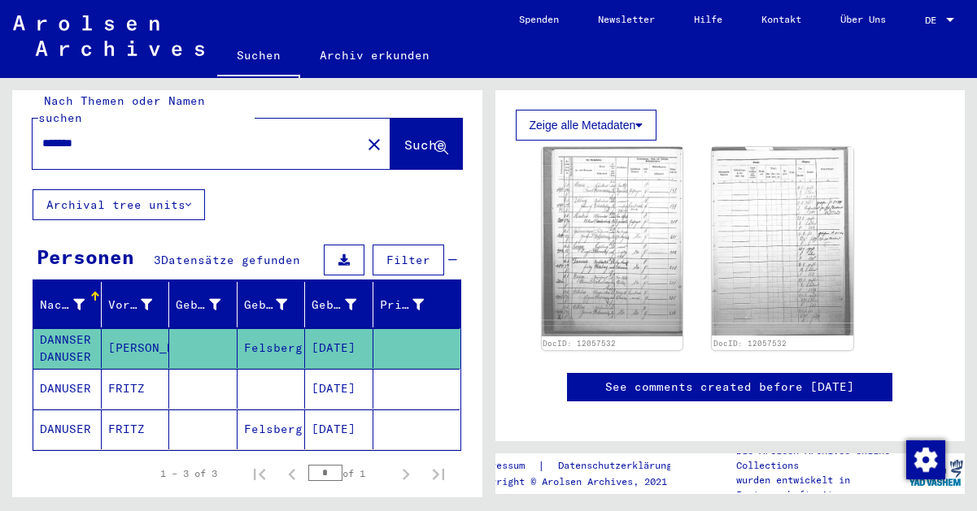
click at [67, 329] on mat-cell "DANNSER DANUSER" at bounding box center [67, 349] width 68 height 40
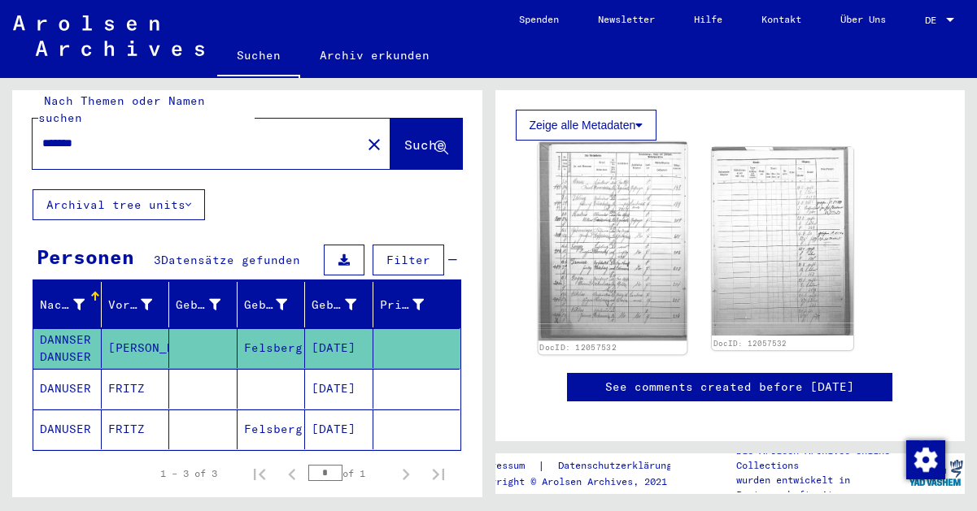
click at [619, 237] on img at bounding box center [611, 241] width 148 height 198
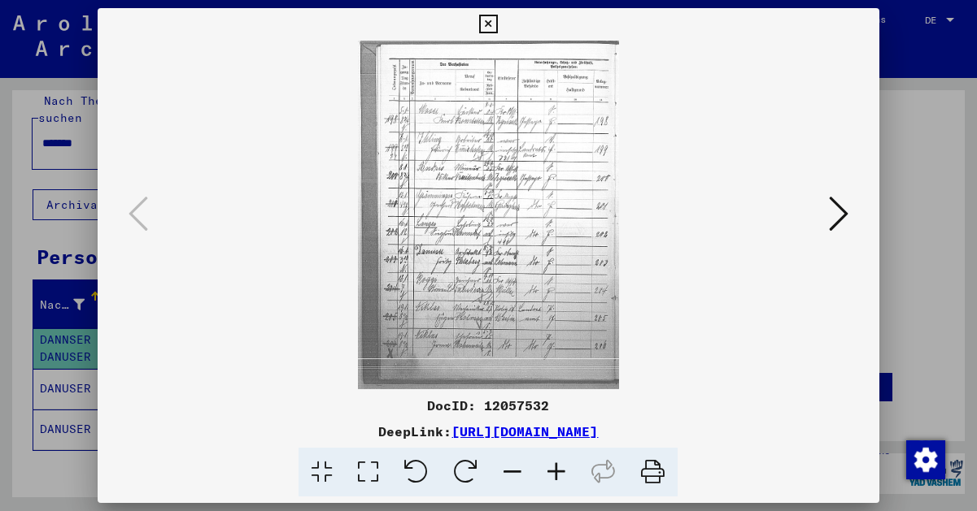
scroll to position [0, 0]
click at [837, 233] on icon at bounding box center [839, 213] width 20 height 39
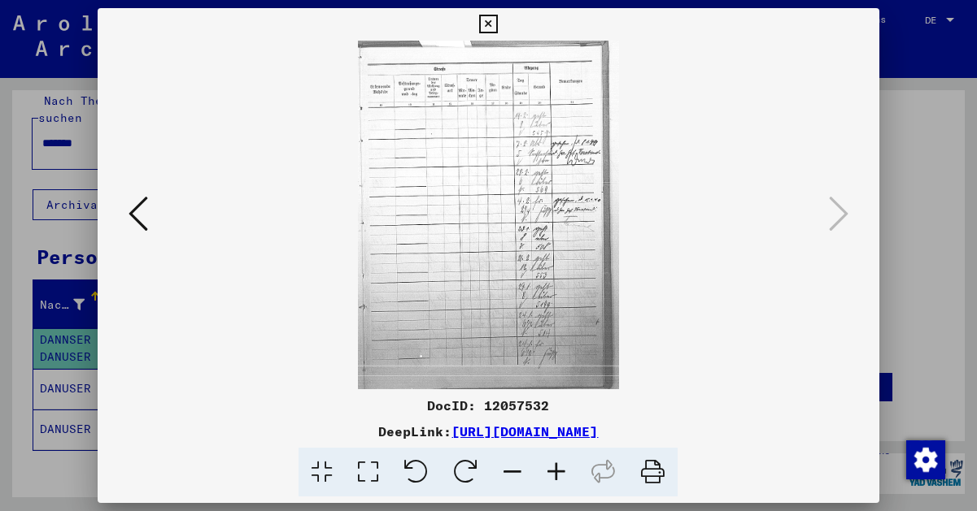
click at [498, 22] on icon at bounding box center [488, 25] width 19 height 20
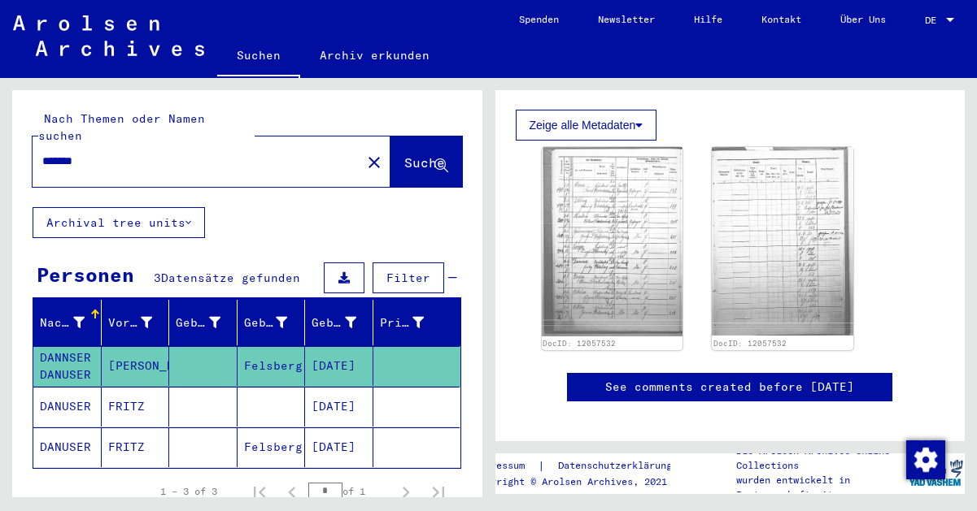
click at [364, 153] on mat-icon "close" at bounding box center [374, 163] width 20 height 20
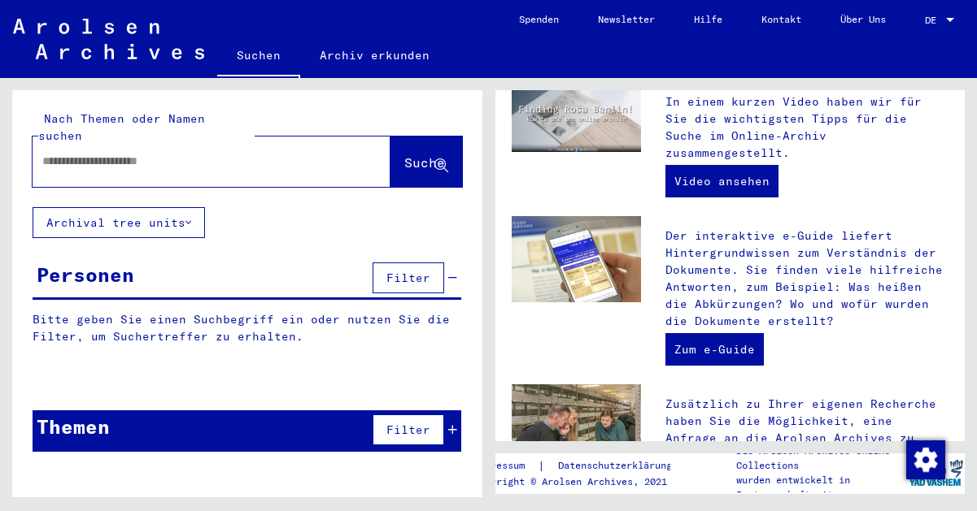
click at [183, 153] on input "text" at bounding box center [191, 161] width 299 height 17
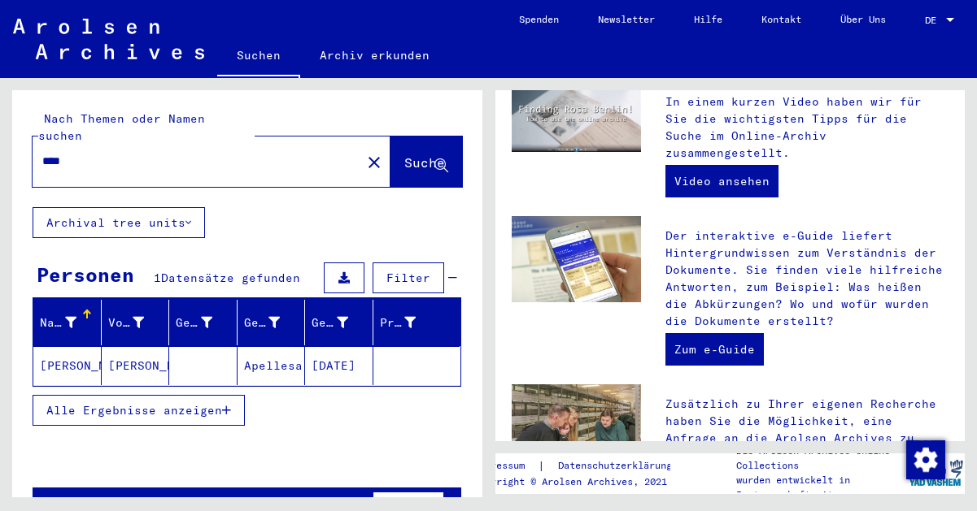
type input "****"
click at [61, 354] on mat-cell "[PERSON_NAME]" at bounding box center [67, 365] width 68 height 39
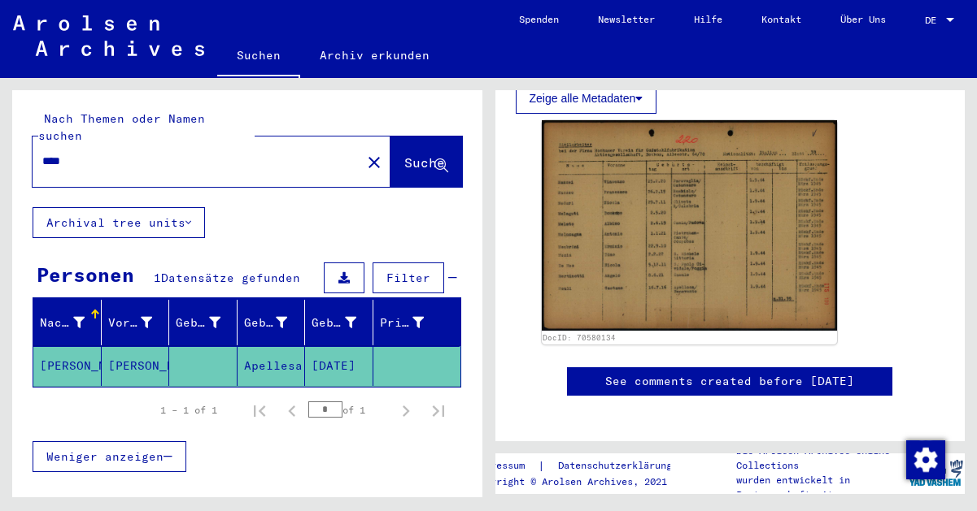
scroll to position [582, 0]
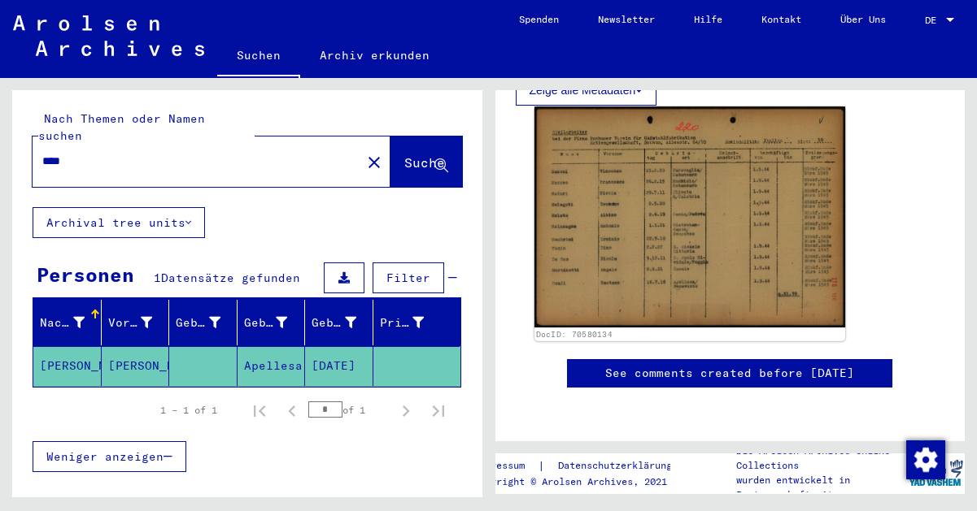
click at [659, 224] on img at bounding box center [688, 217] width 311 height 221
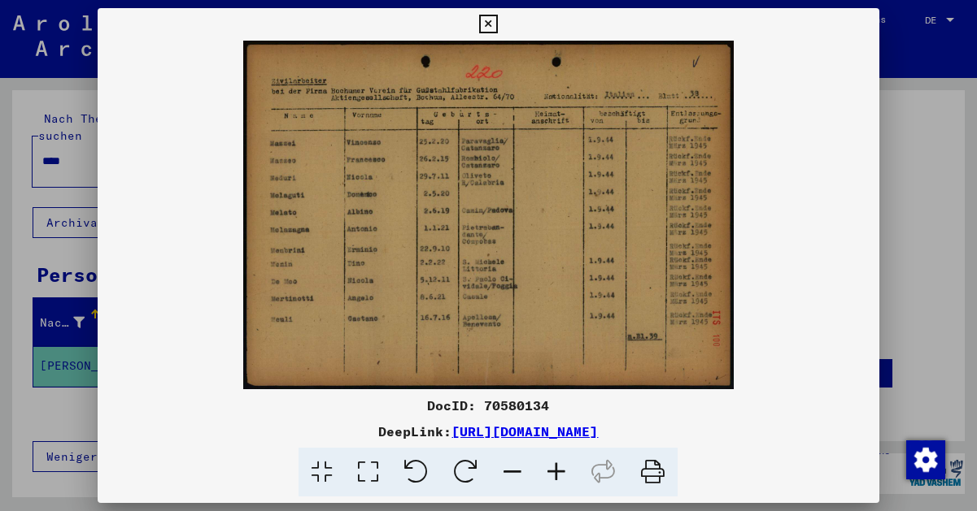
click at [372, 469] on icon at bounding box center [368, 473] width 46 height 50
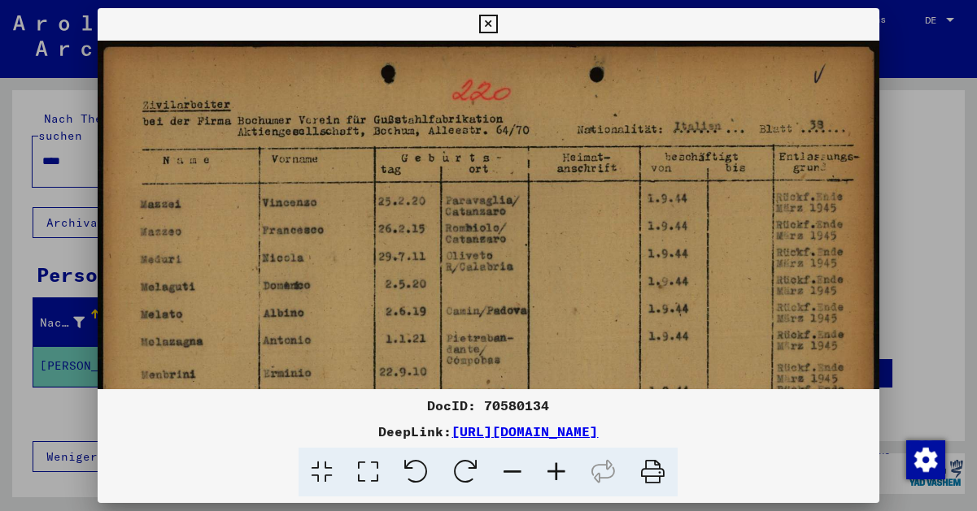
scroll to position [0, 0]
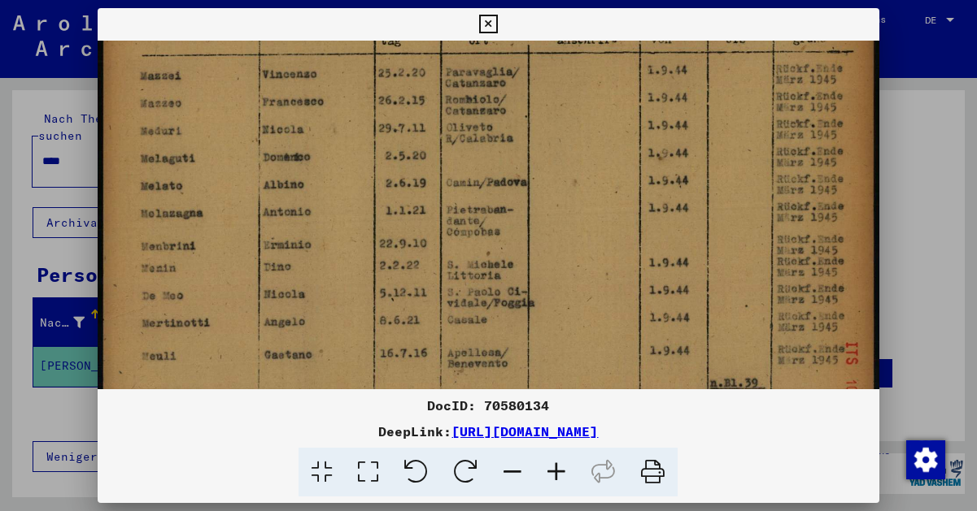
drag, startPoint x: 268, startPoint y: 324, endPoint x: 274, endPoint y: 194, distance: 130.3
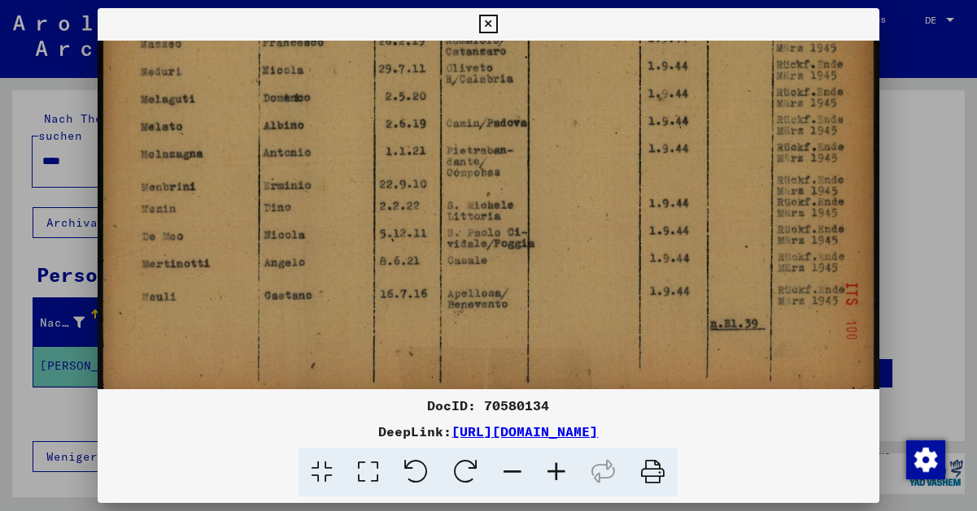
scroll to position [207, 0]
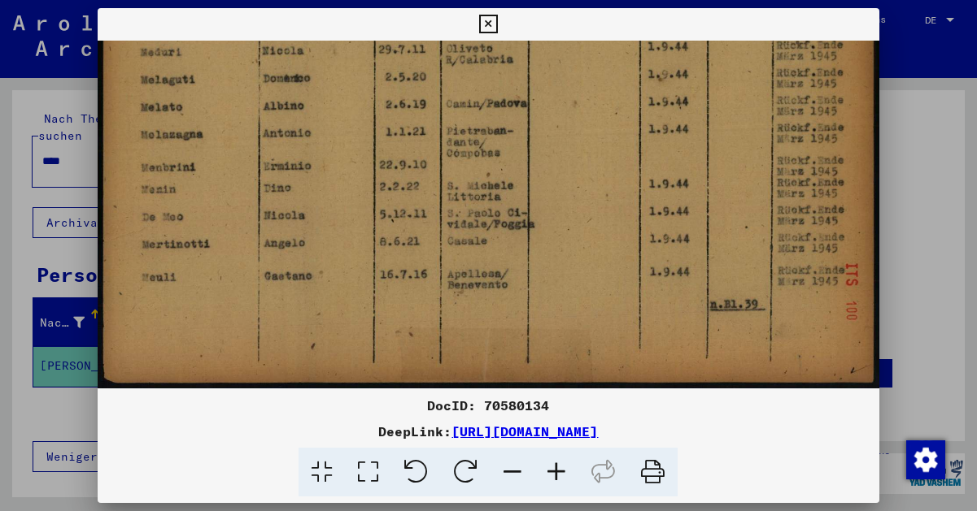
drag, startPoint x: 376, startPoint y: 294, endPoint x: 385, endPoint y: 179, distance: 114.9
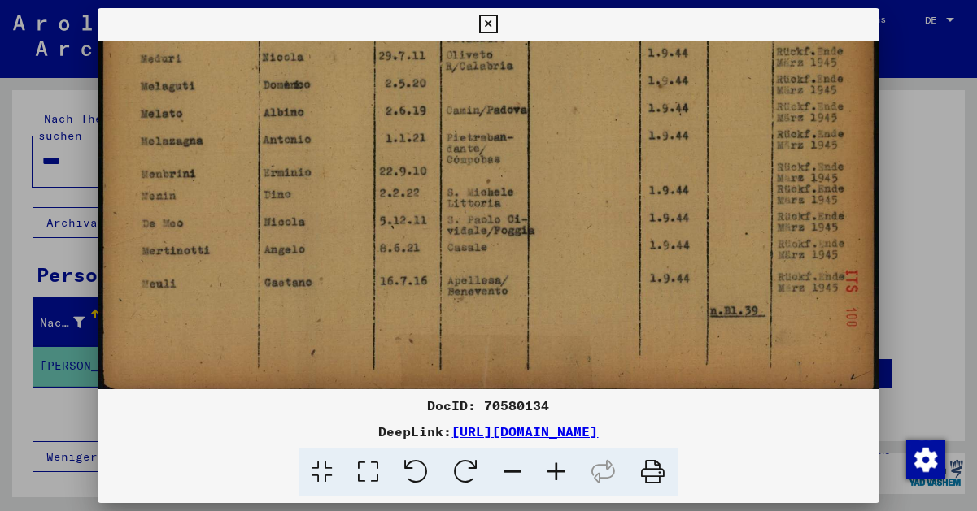
drag, startPoint x: 555, startPoint y: 348, endPoint x: 415, endPoint y: 353, distance: 139.9
click at [655, 280] on img at bounding box center [488, 117] width 781 height 556
click at [556, 471] on icon at bounding box center [556, 473] width 44 height 50
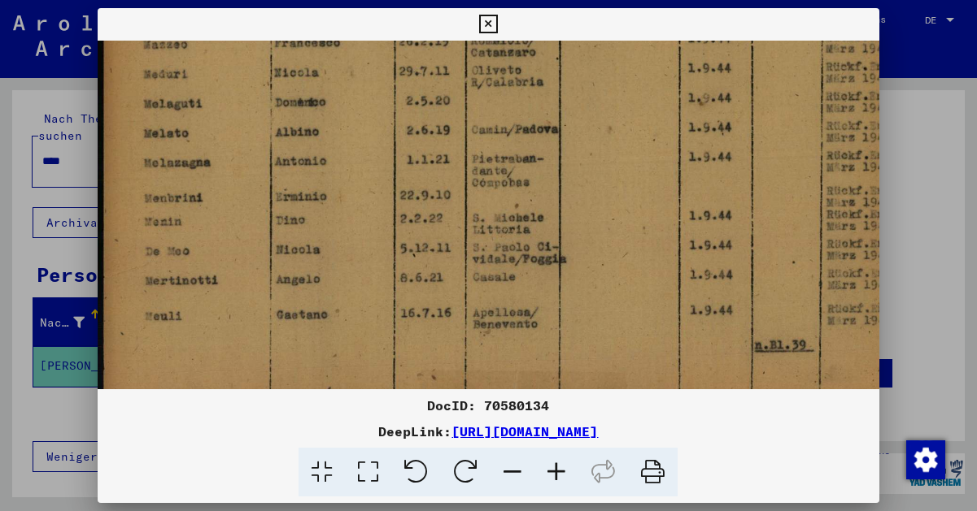
click at [556, 471] on icon at bounding box center [556, 473] width 44 height 50
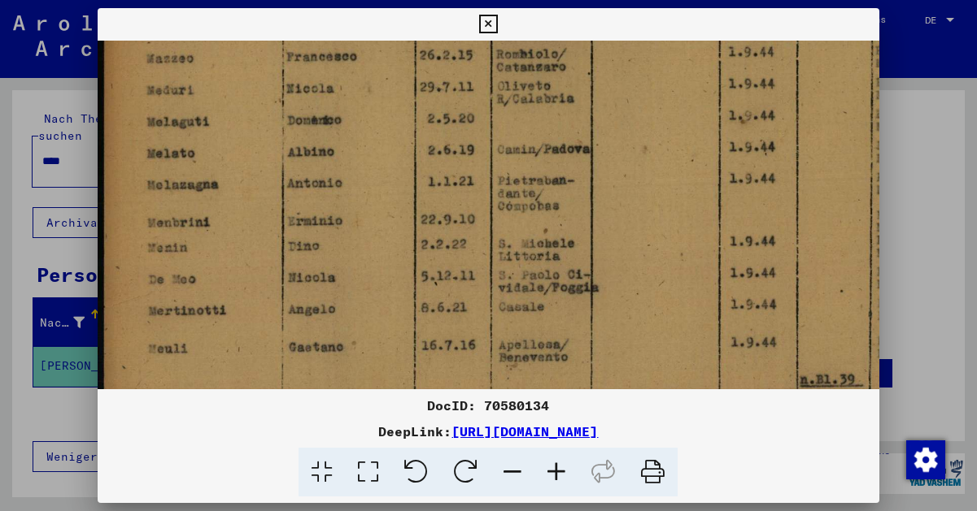
click at [556, 471] on icon at bounding box center [556, 473] width 44 height 50
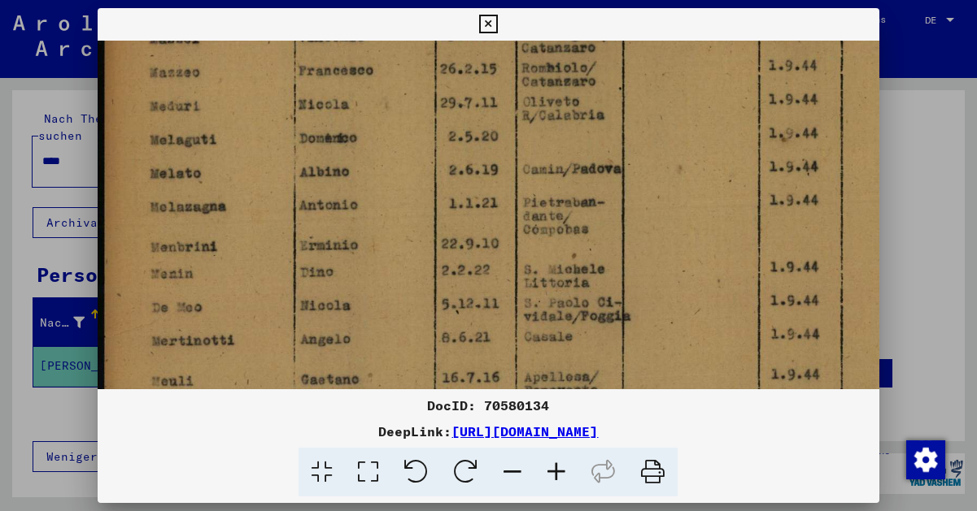
scroll to position [260, 0]
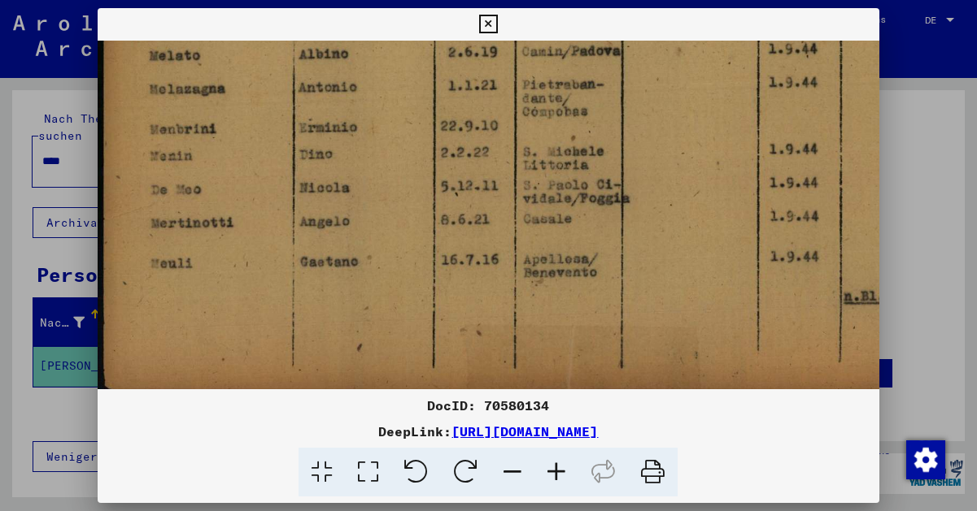
drag, startPoint x: 601, startPoint y: 289, endPoint x: 598, endPoint y: 170, distance: 119.6
click at [627, 317] on img at bounding box center [571, 58] width 953 height 678
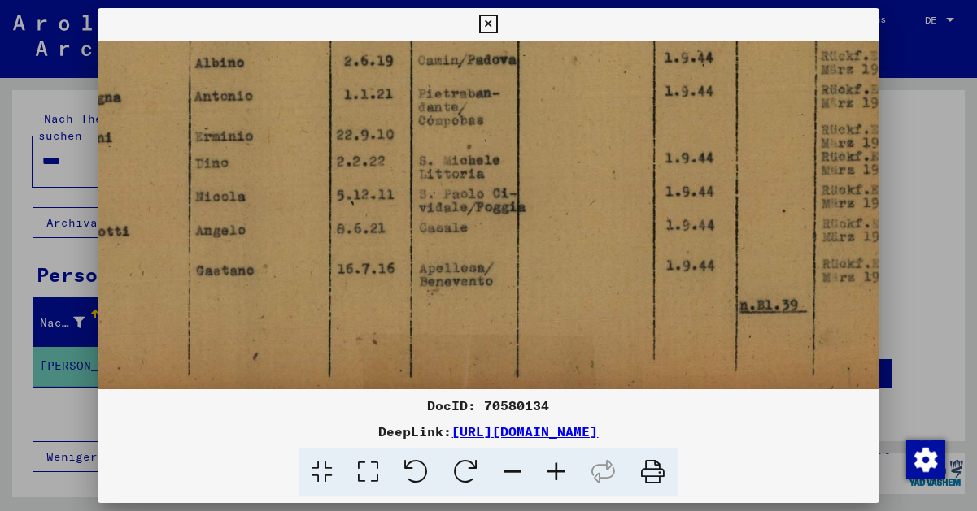
scroll to position [297, 172]
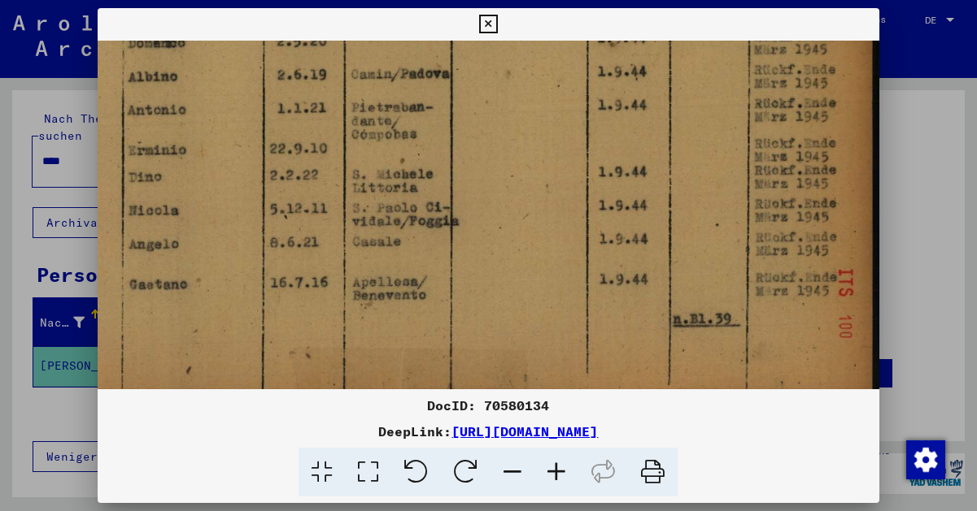
drag, startPoint x: 742, startPoint y: 298, endPoint x: 550, endPoint y: 323, distance: 193.4
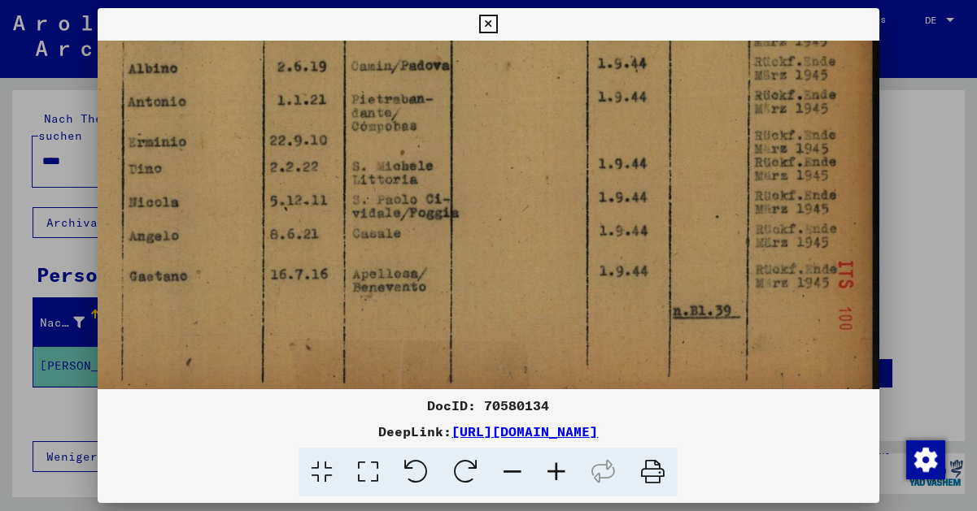
drag, startPoint x: 652, startPoint y: 339, endPoint x: 481, endPoint y: 323, distance: 171.5
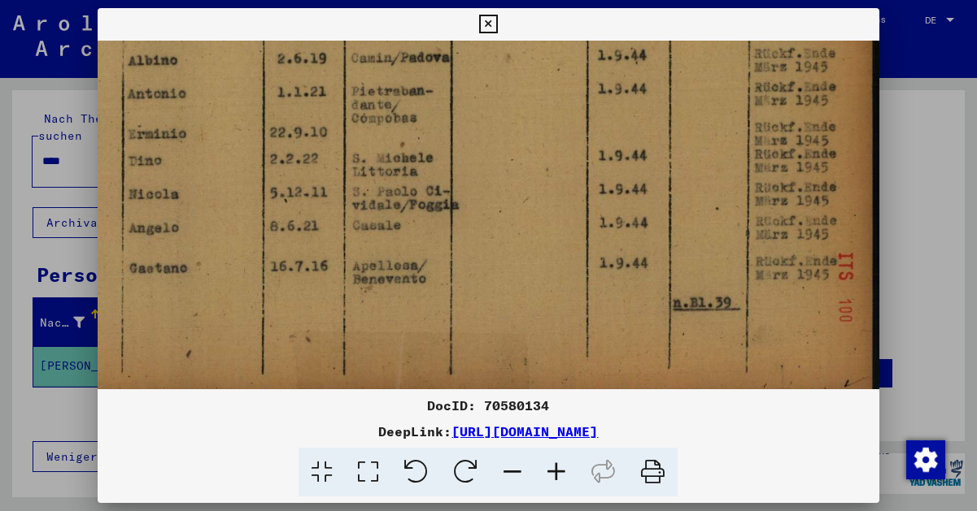
scroll to position [0, 0]
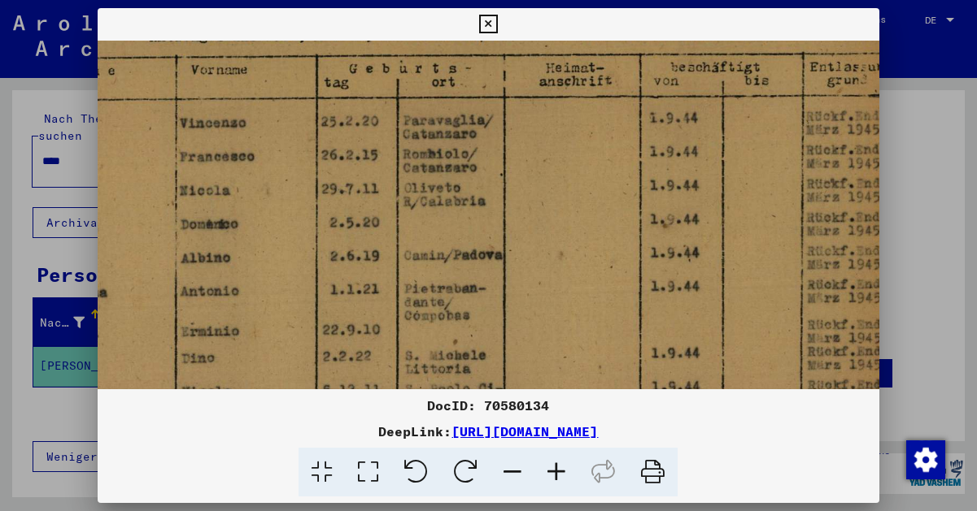
drag, startPoint x: 460, startPoint y: 121, endPoint x: 542, endPoint y: 372, distance: 263.3
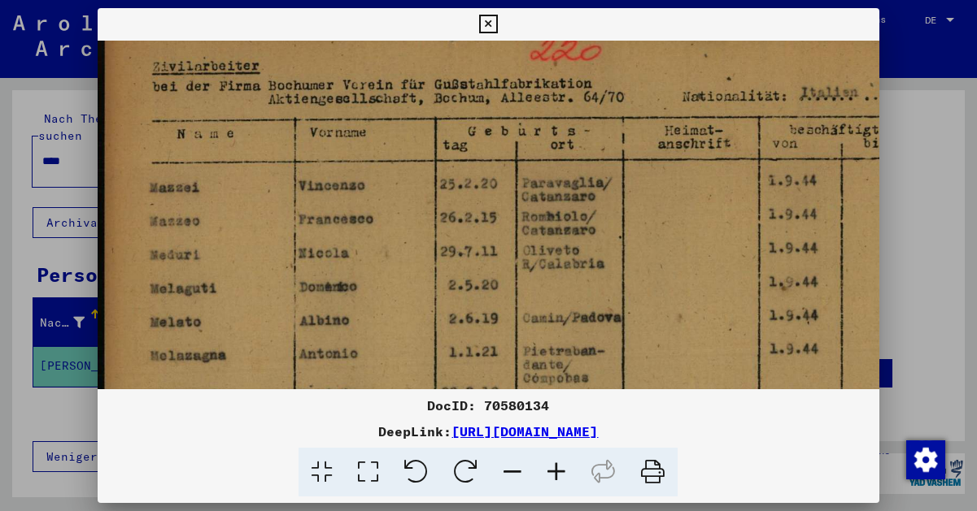
scroll to position [55, 0]
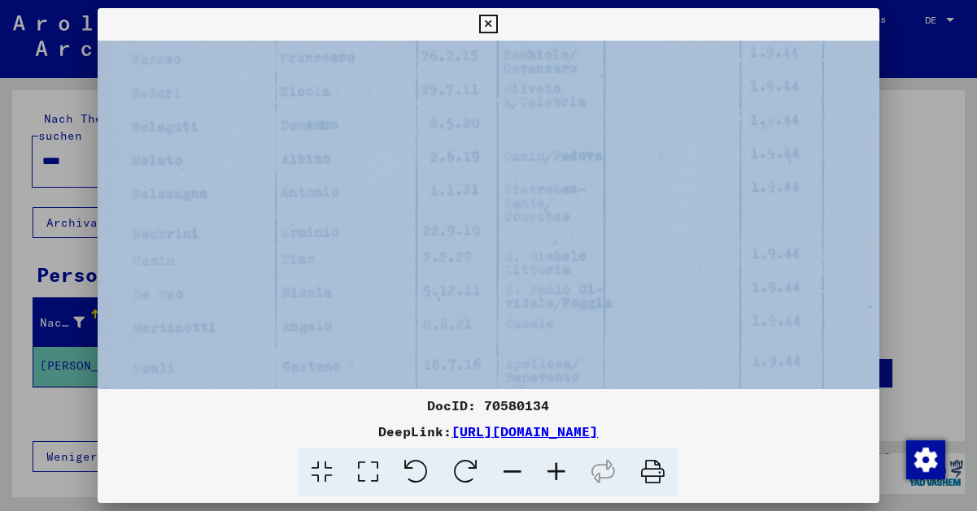
drag, startPoint x: 501, startPoint y: 163, endPoint x: 683, endPoint y: 29, distance: 225.7
click at [616, 170] on img at bounding box center [553, 162] width 953 height 678
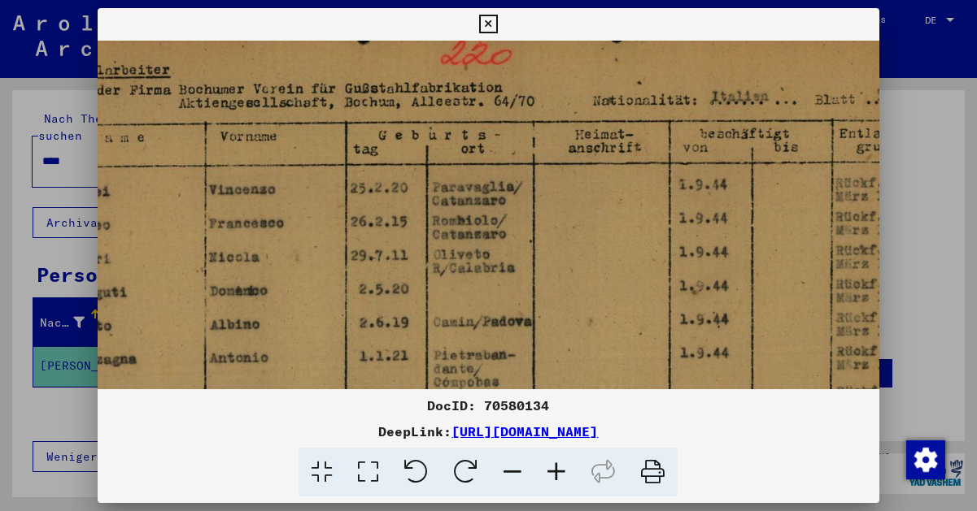
scroll to position [49, 89]
drag, startPoint x: 619, startPoint y: 150, endPoint x: 545, endPoint y: 316, distance: 181.6
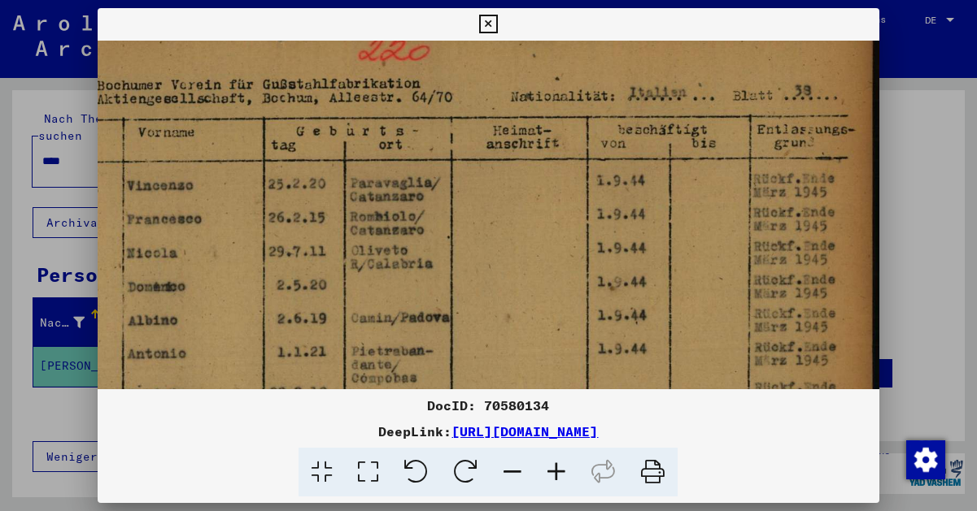
scroll to position [54, 172]
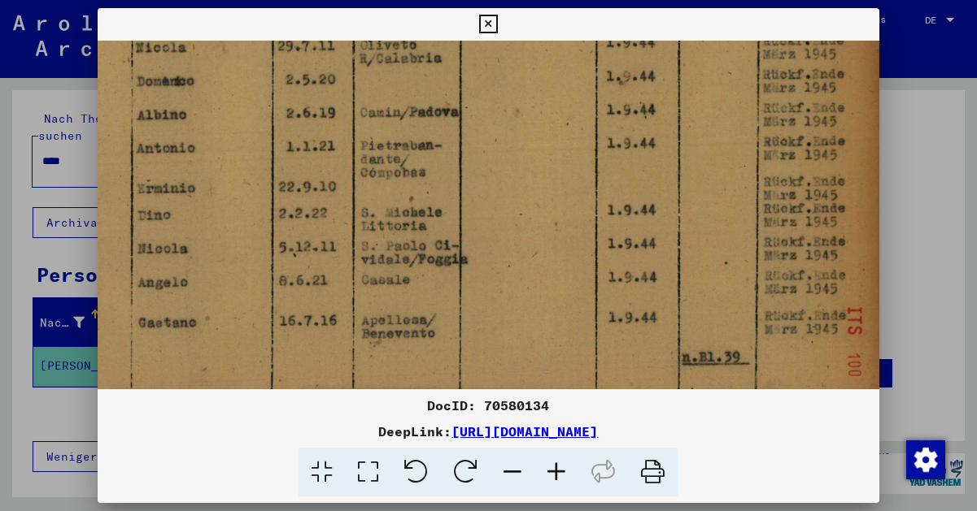
drag, startPoint x: 632, startPoint y: 298, endPoint x: 531, endPoint y: 72, distance: 247.5
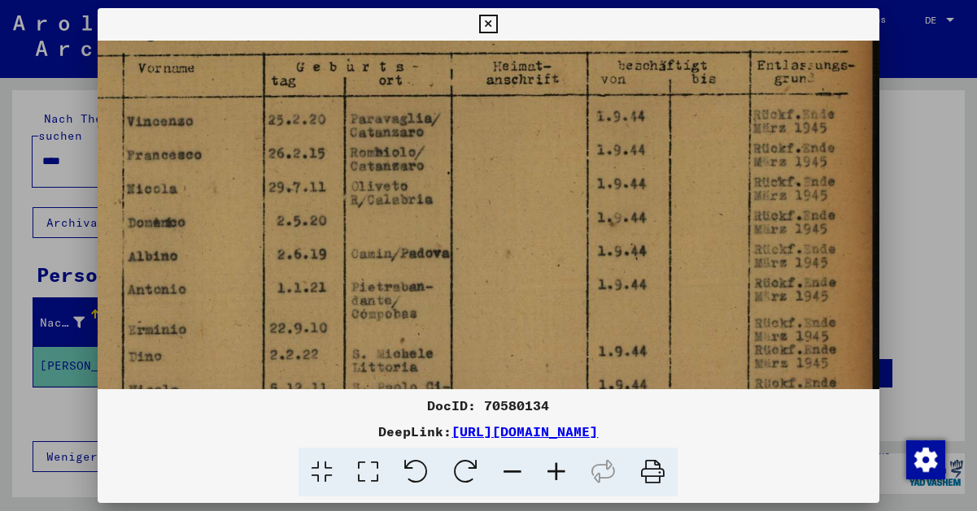
scroll to position [89, 172]
drag, startPoint x: 537, startPoint y: 201, endPoint x: 501, endPoint y: 389, distance: 192.0
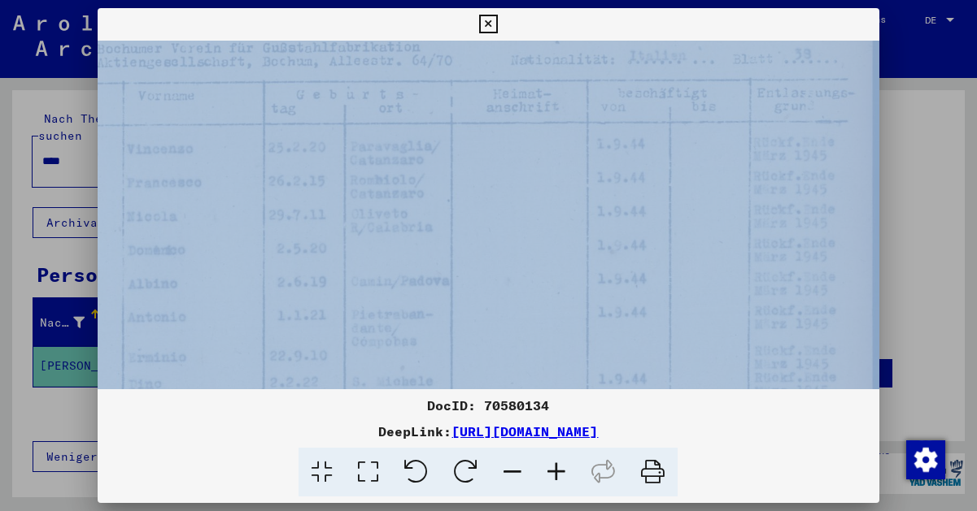
click at [520, 233] on img at bounding box center [402, 290] width 953 height 678
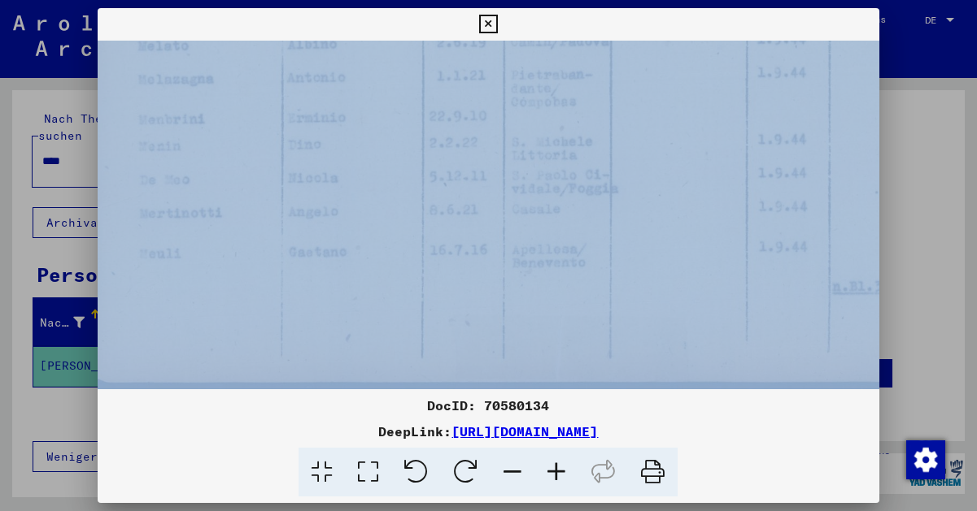
scroll to position [329, 0]
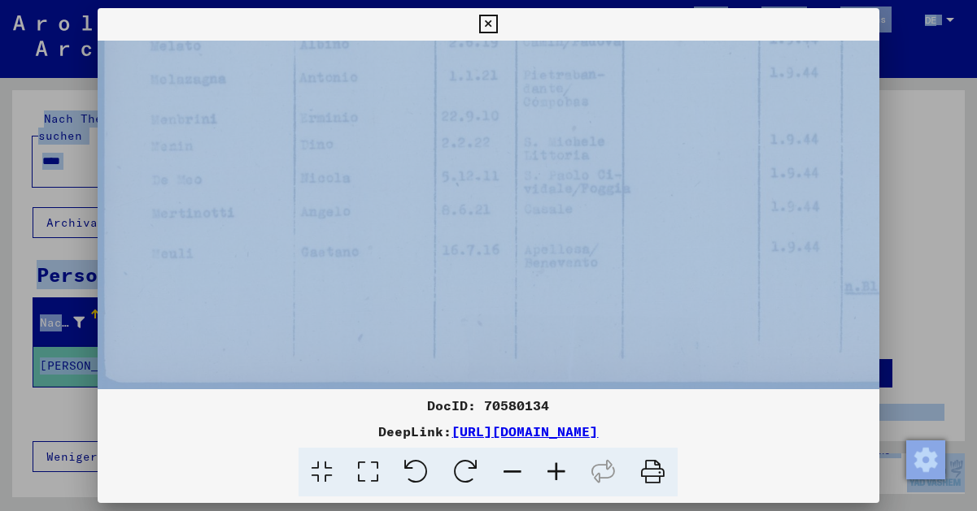
drag, startPoint x: 511, startPoint y: 300, endPoint x: 703, endPoint y: -40, distance: 390.3
click at [557, 227] on img at bounding box center [574, 50] width 953 height 678
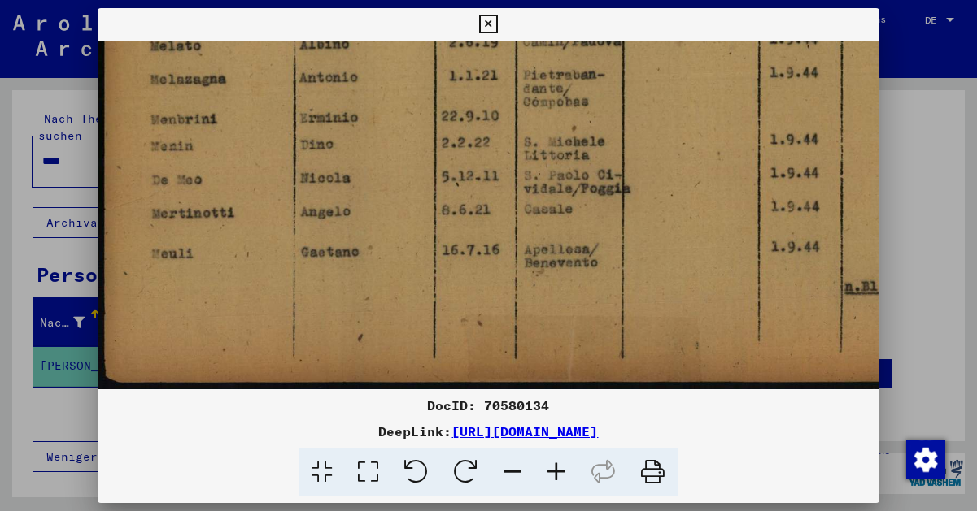
scroll to position [0, 0]
click at [498, 24] on icon at bounding box center [488, 25] width 19 height 20
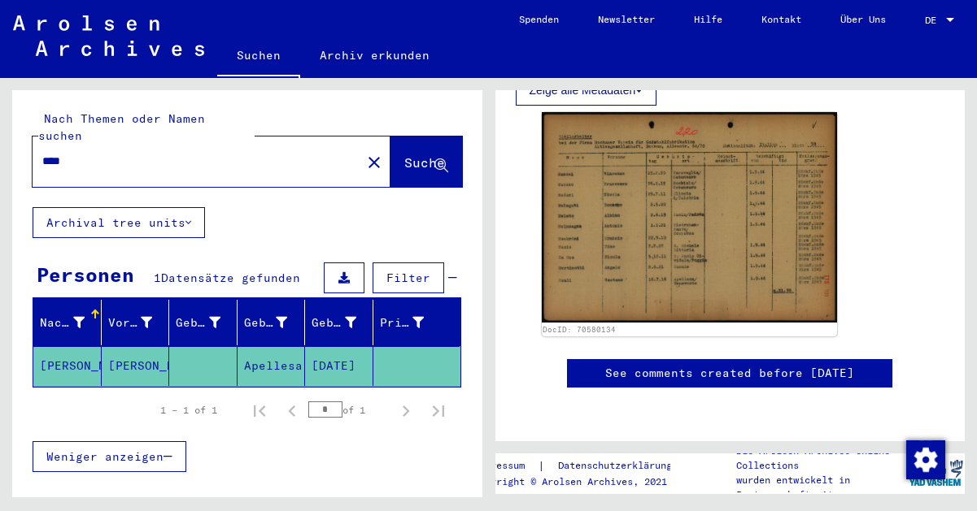
click at [364, 153] on mat-icon "close" at bounding box center [374, 163] width 20 height 20
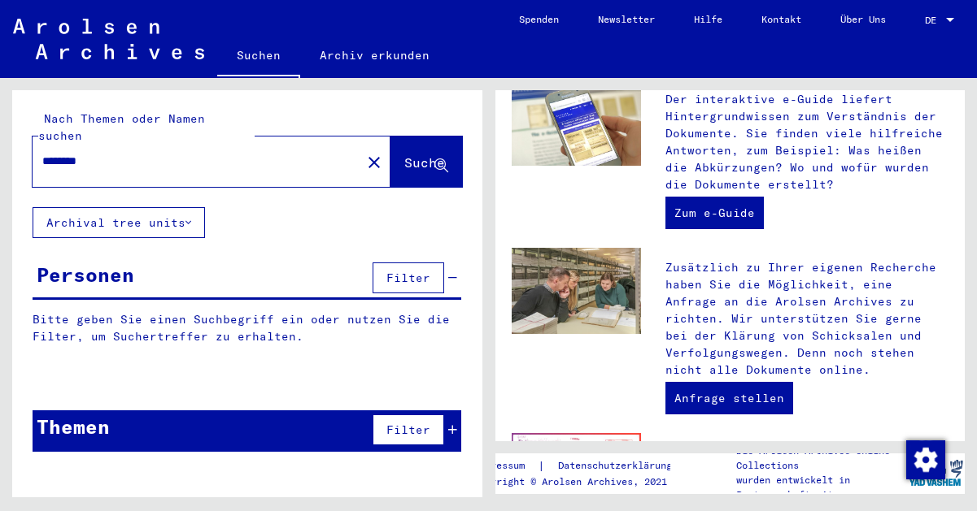
type input "********"
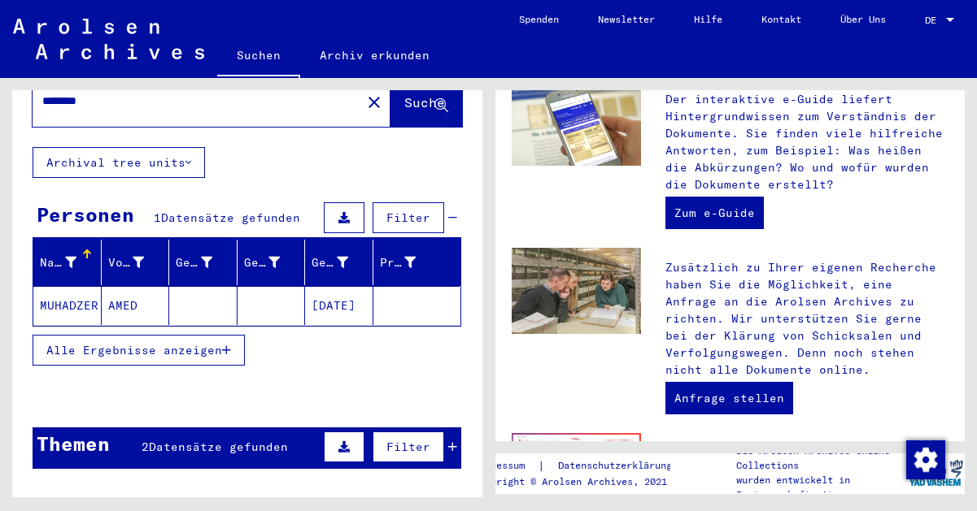
scroll to position [63, 0]
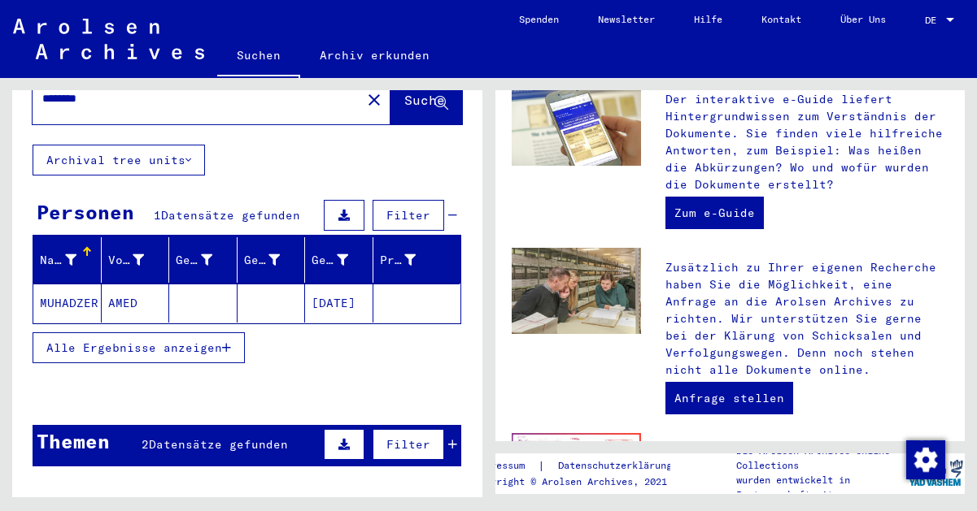
click at [76, 295] on mat-cell "MUHADZER" at bounding box center [67, 303] width 68 height 39
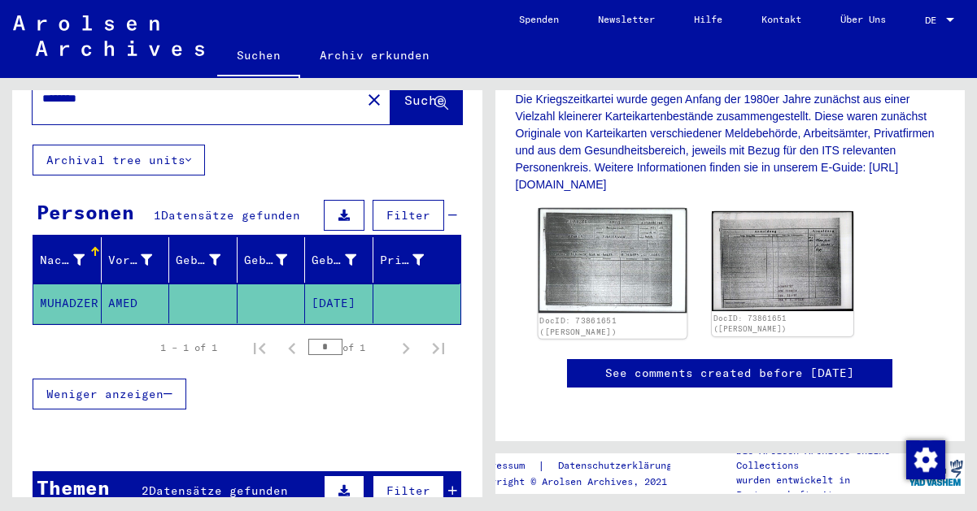
scroll to position [376, 0]
click at [603, 234] on img at bounding box center [611, 260] width 148 height 105
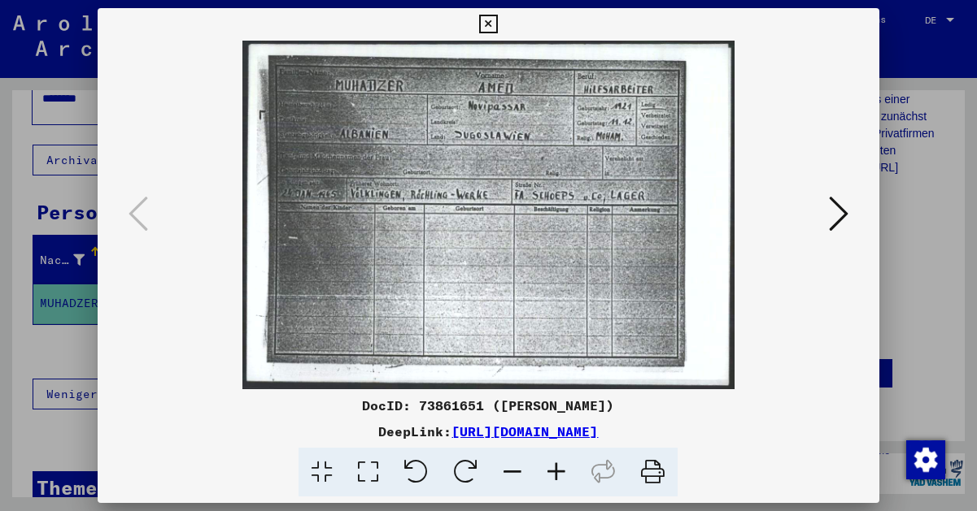
click at [420, 144] on img at bounding box center [488, 215] width 671 height 349
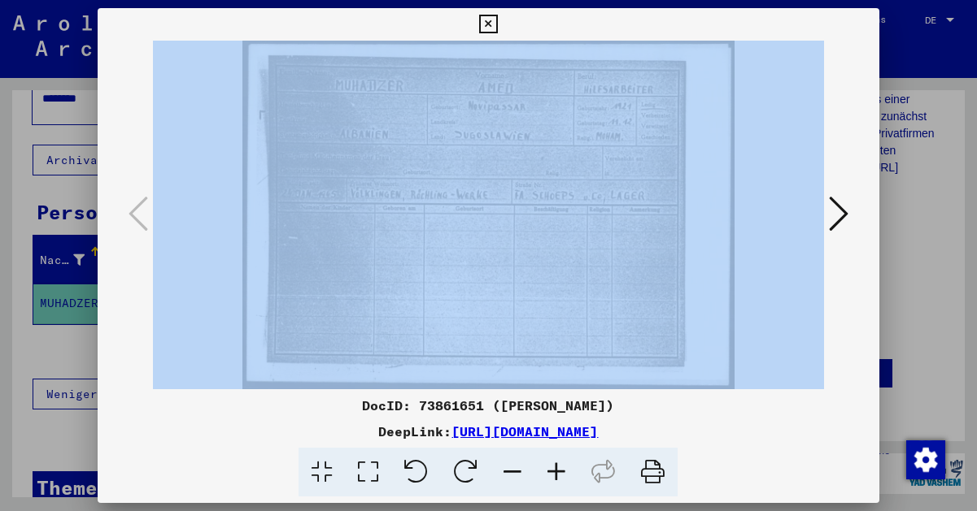
click at [451, 284] on img at bounding box center [488, 215] width 671 height 349
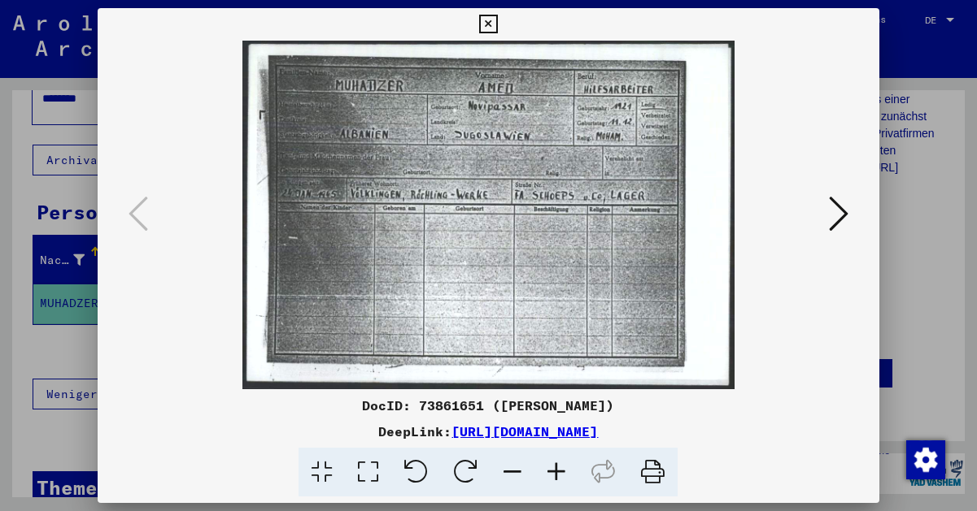
scroll to position [0, 0]
click at [841, 213] on icon at bounding box center [839, 213] width 20 height 39
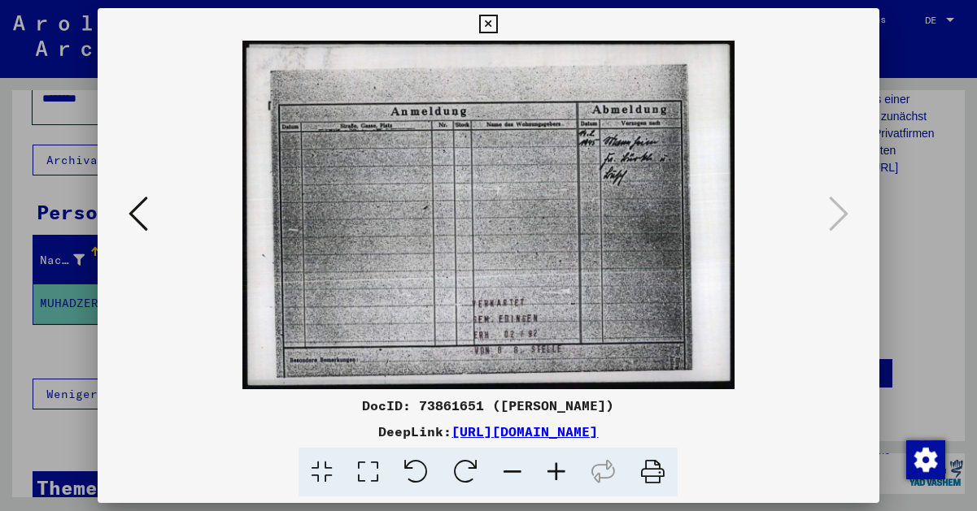
click at [562, 472] on icon at bounding box center [556, 473] width 44 height 50
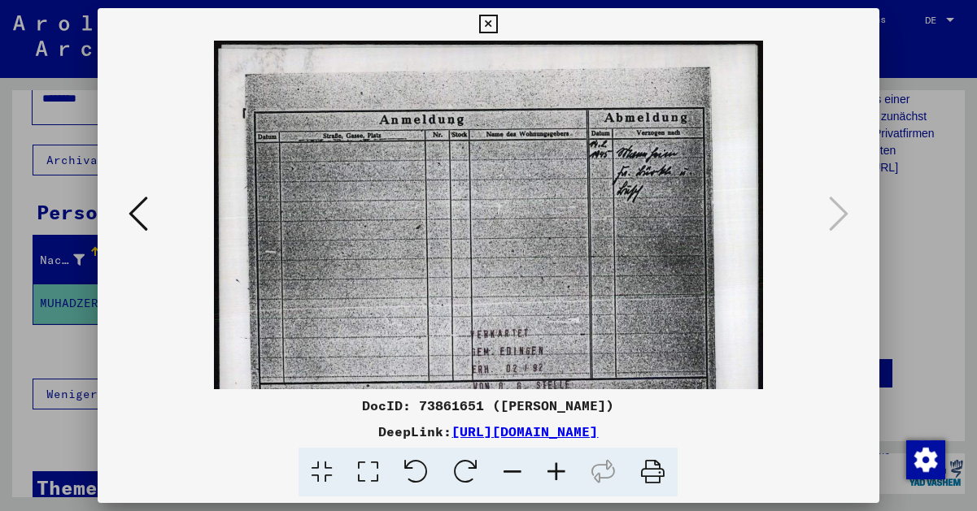
click at [562, 472] on icon at bounding box center [556, 473] width 44 height 50
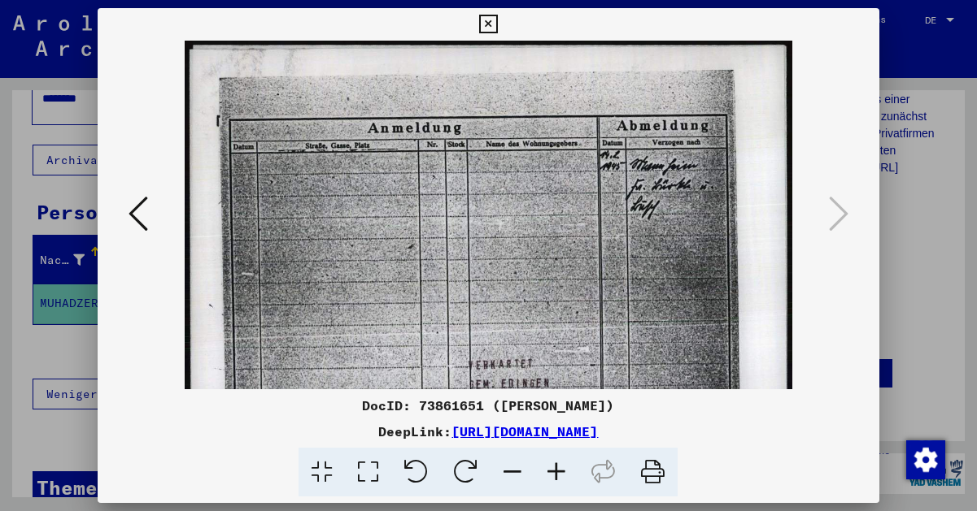
click at [562, 472] on icon at bounding box center [556, 473] width 44 height 50
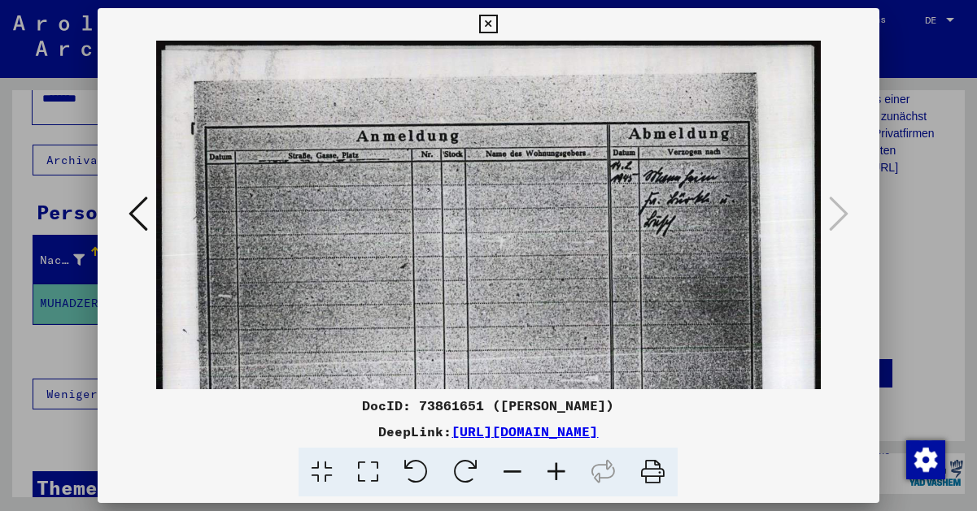
drag, startPoint x: 728, startPoint y: 301, endPoint x: 566, endPoint y: 299, distance: 161.8
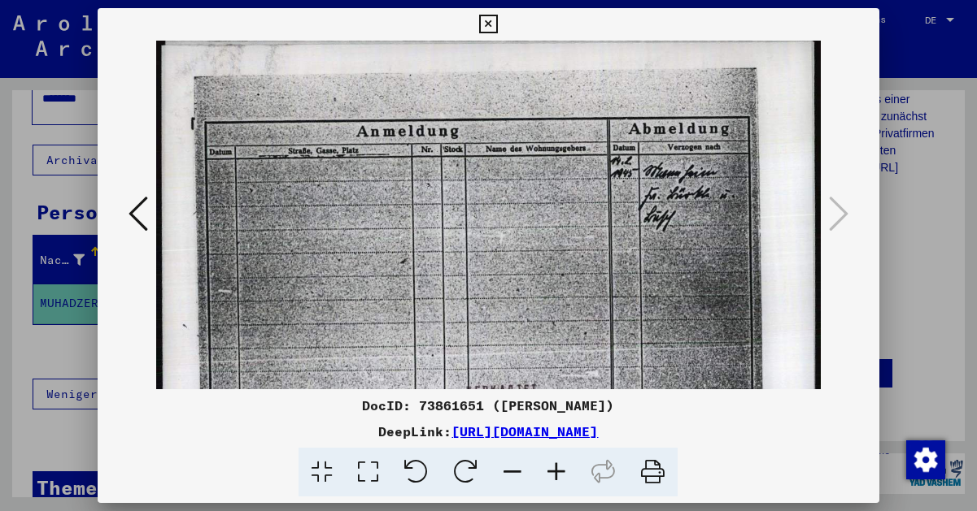
click at [559, 464] on icon at bounding box center [556, 473] width 44 height 50
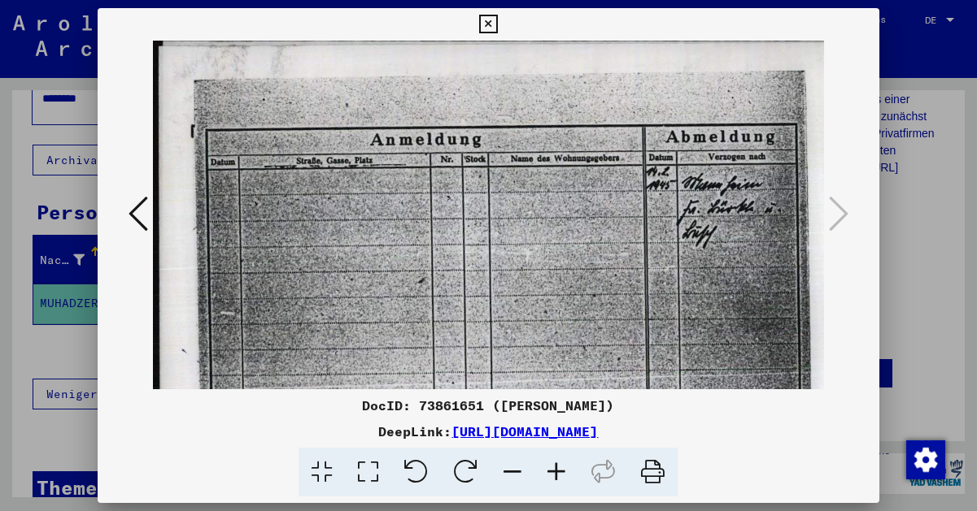
click at [559, 464] on icon at bounding box center [556, 473] width 44 height 50
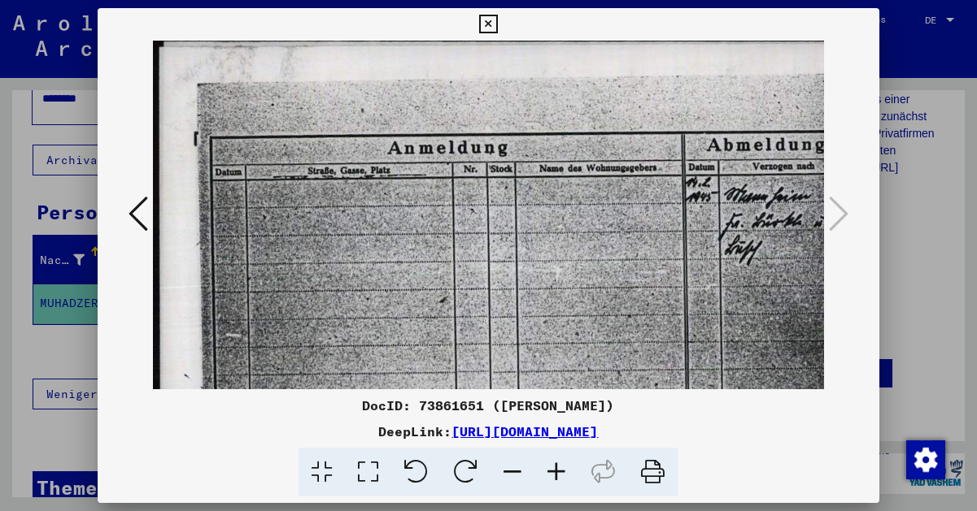
click at [559, 464] on icon at bounding box center [556, 473] width 44 height 50
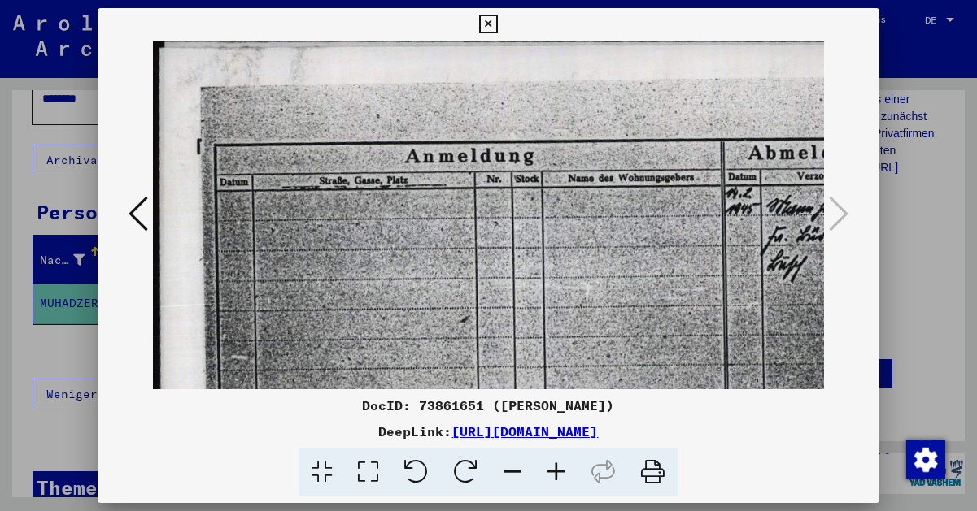
click at [559, 464] on icon at bounding box center [556, 473] width 44 height 50
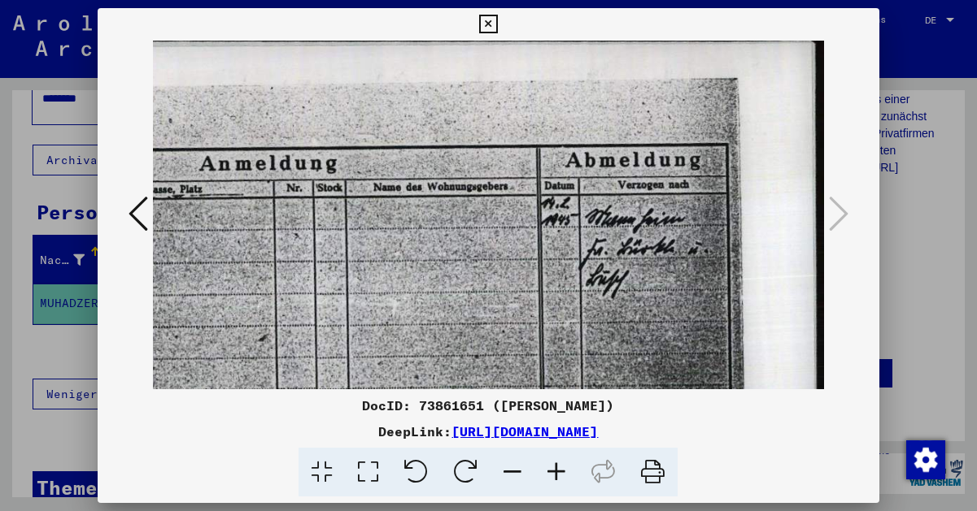
drag, startPoint x: 749, startPoint y: 310, endPoint x: 287, endPoint y: 320, distance: 462.0
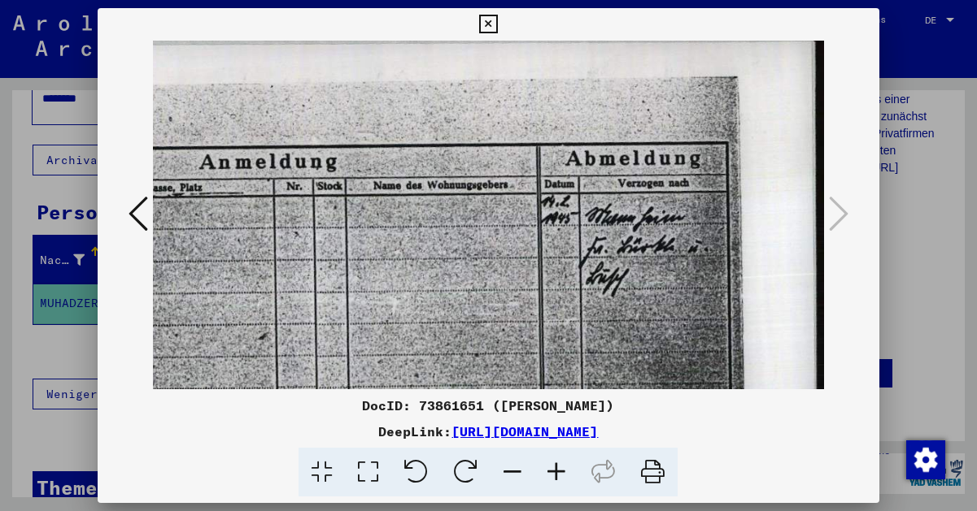
click at [695, 229] on img at bounding box center [377, 349] width 894 height 633
click at [498, 22] on icon at bounding box center [488, 25] width 19 height 20
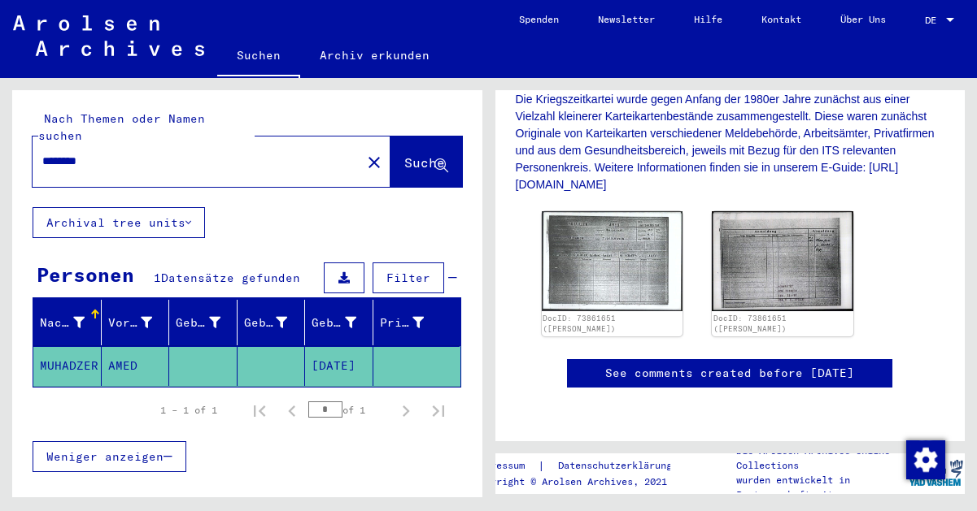
drag, startPoint x: 114, startPoint y: 151, endPoint x: 41, endPoint y: 136, distance: 74.8
click at [41, 143] on div "********" at bounding box center [192, 161] width 319 height 37
type input "****"
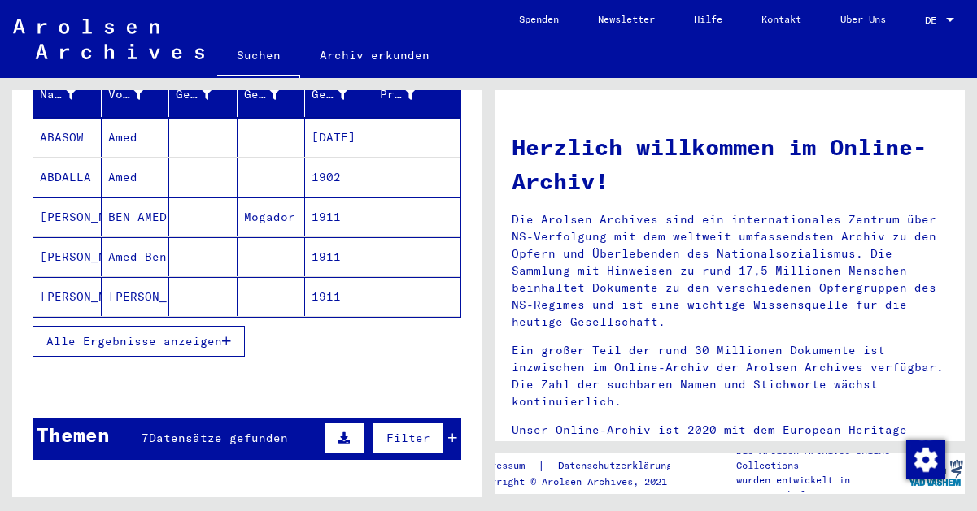
scroll to position [242, 0]
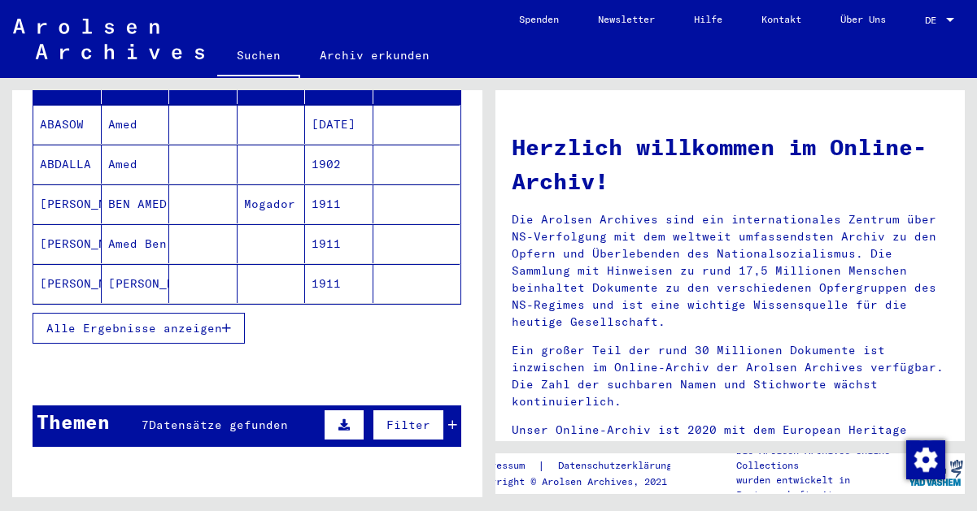
click at [182, 321] on span "Alle Ergebnisse anzeigen" at bounding box center [134, 328] width 176 height 15
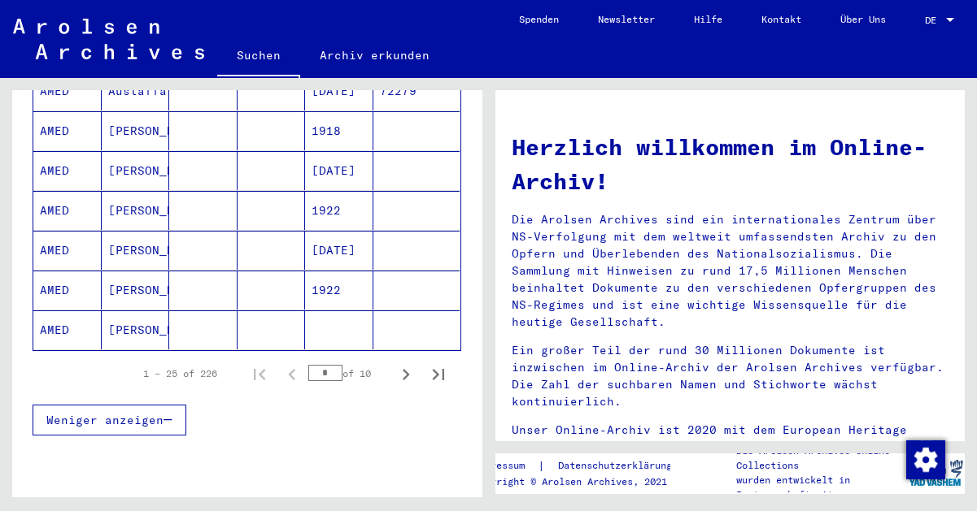
scroll to position [981, 0]
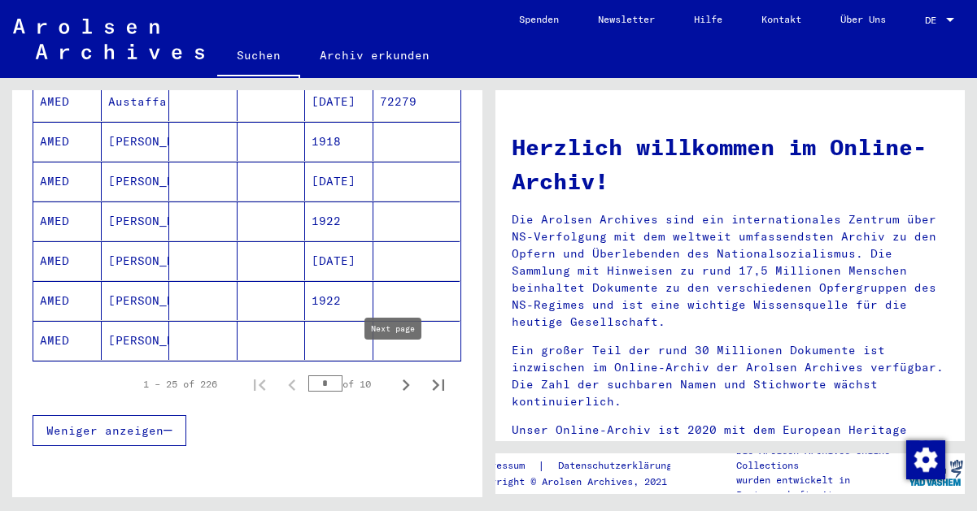
click at [394, 374] on icon "Next page" at bounding box center [405, 385] width 23 height 23
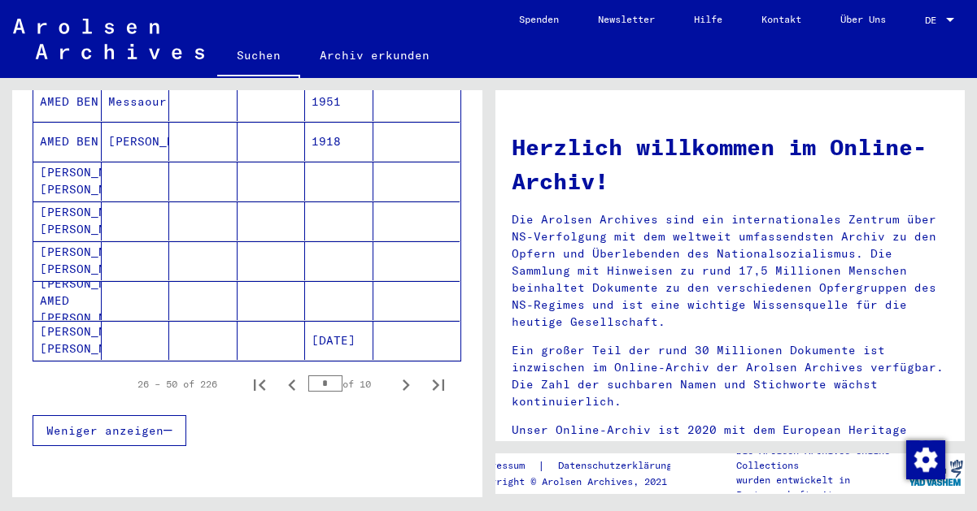
click at [394, 374] on icon "Next page" at bounding box center [405, 385] width 23 height 23
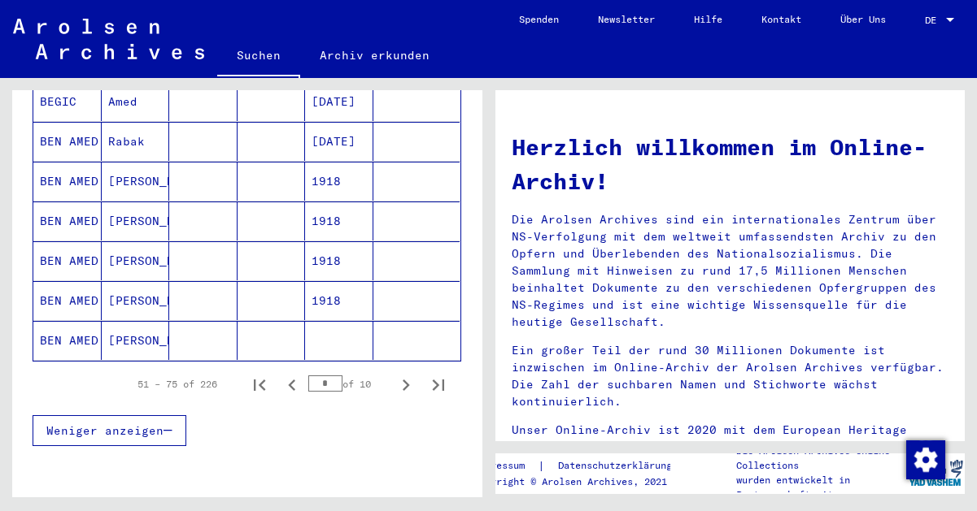
click at [394, 374] on icon "Next page" at bounding box center [405, 385] width 23 height 23
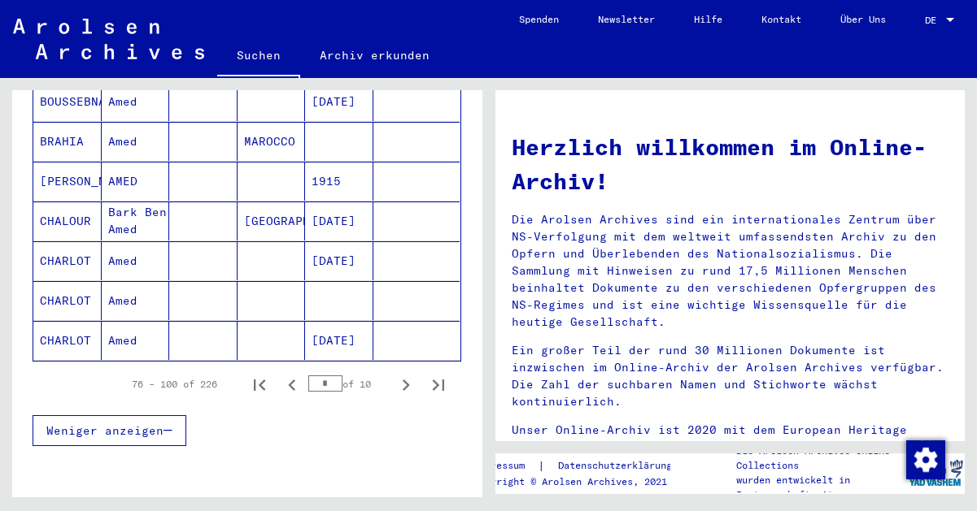
click at [394, 374] on icon "Next page" at bounding box center [405, 385] width 23 height 23
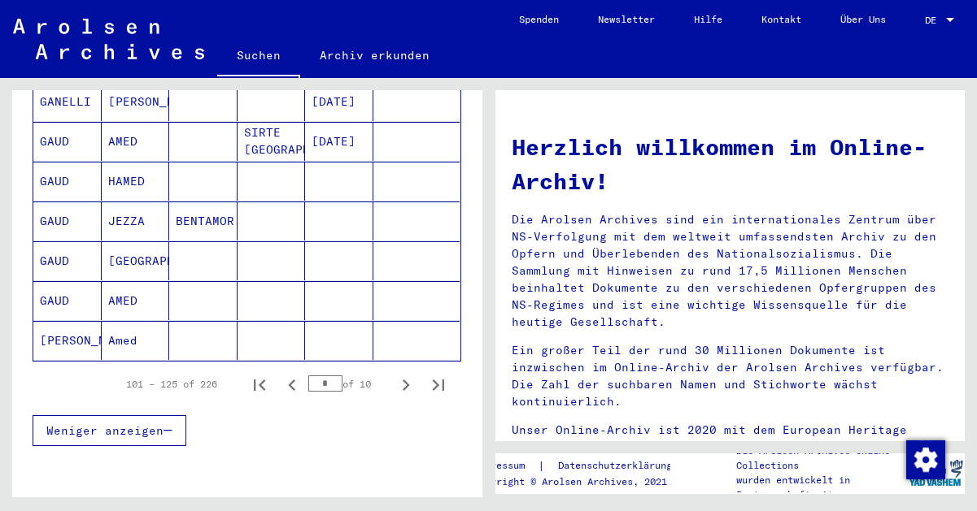
click at [394, 374] on icon "Next page" at bounding box center [405, 385] width 23 height 23
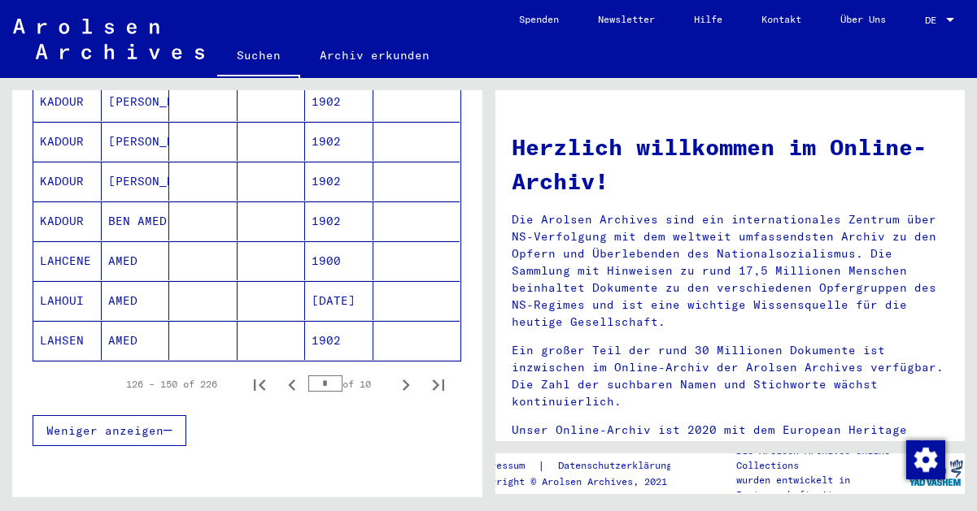
click at [394, 374] on icon "Next page" at bounding box center [405, 385] width 23 height 23
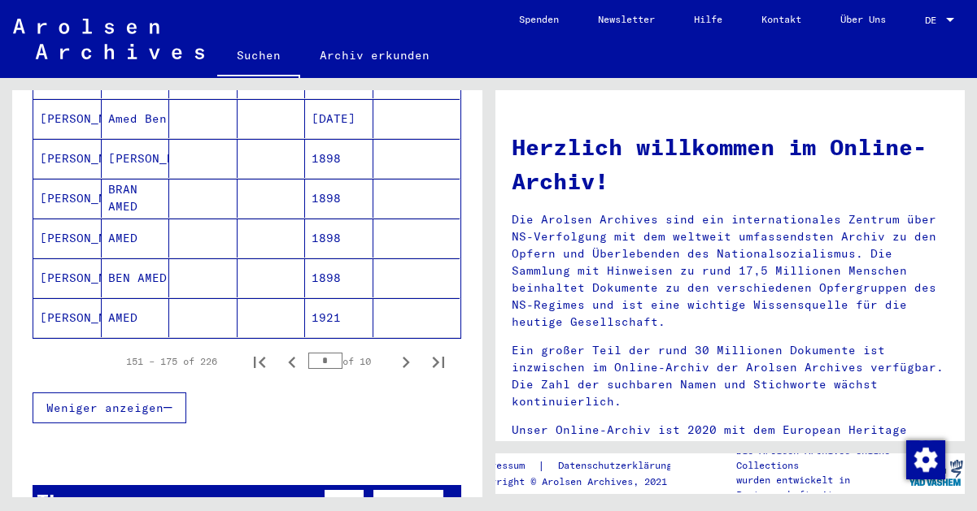
scroll to position [1007, 0]
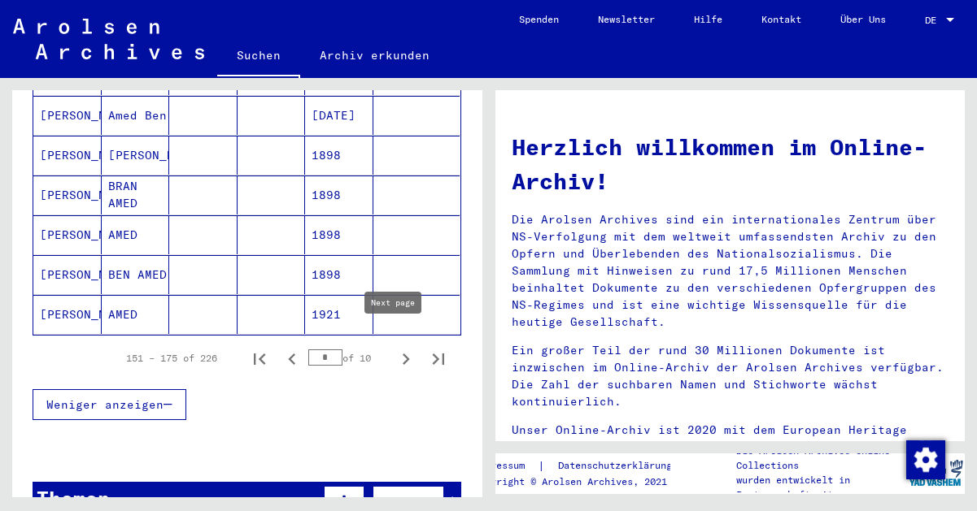
click at [396, 348] on icon "Next page" at bounding box center [405, 359] width 23 height 23
type input "*"
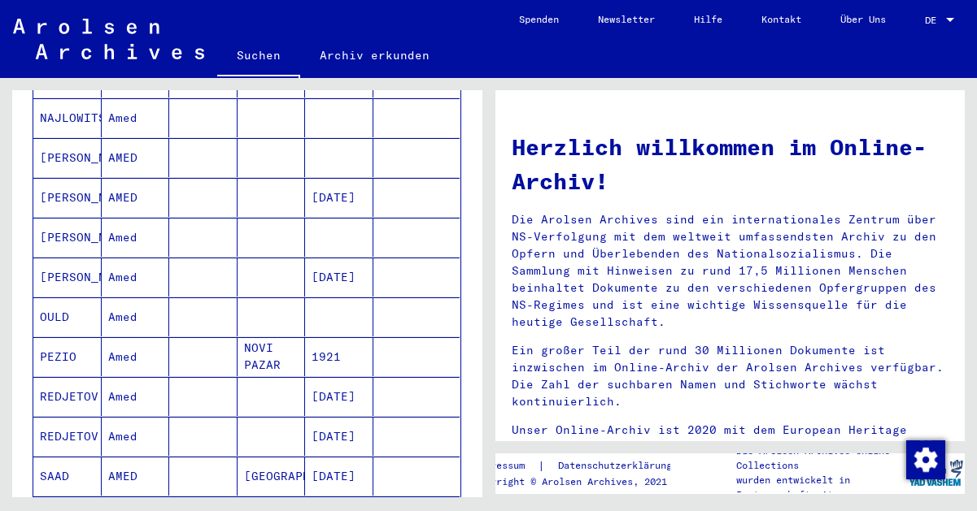
scroll to position [0, 0]
click at [135, 22] on img at bounding box center [108, 39] width 191 height 41
